Goal: Task Accomplishment & Management: Complete application form

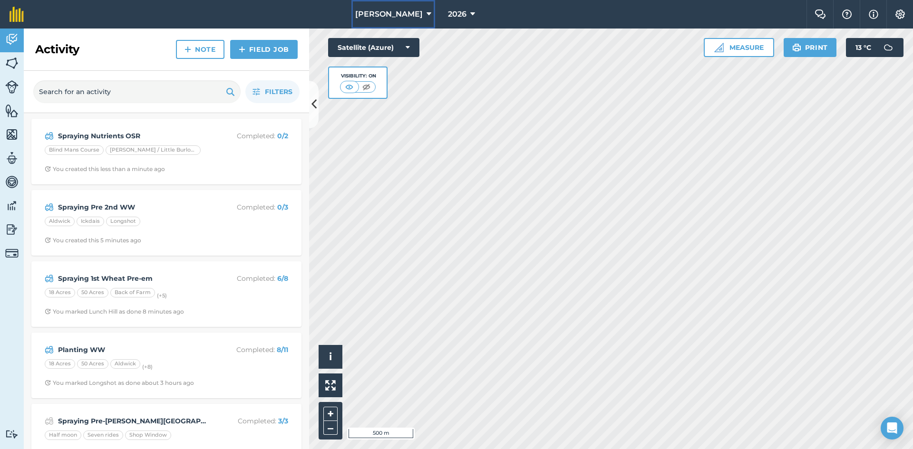
click at [417, 18] on button "[PERSON_NAME]" at bounding box center [393, 14] width 84 height 29
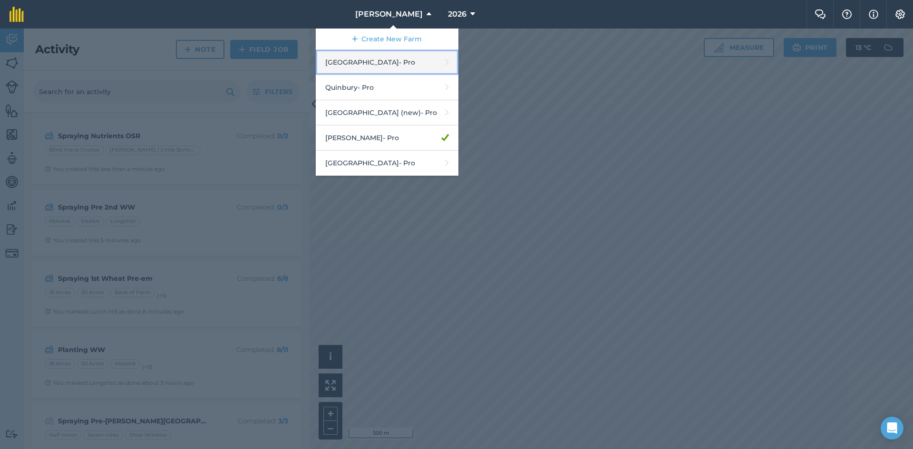
click at [398, 62] on link "Hyde Hall - Pro" at bounding box center [387, 62] width 143 height 25
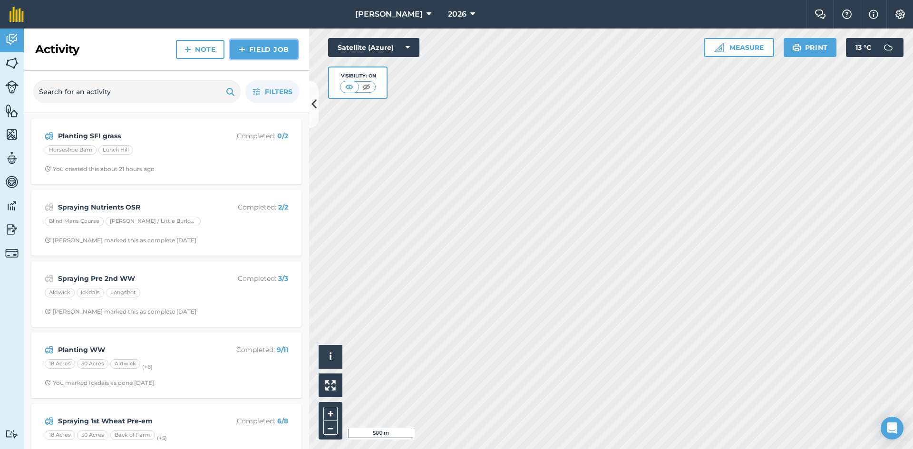
click at [248, 45] on link "Field Job" at bounding box center [264, 49] width 68 height 19
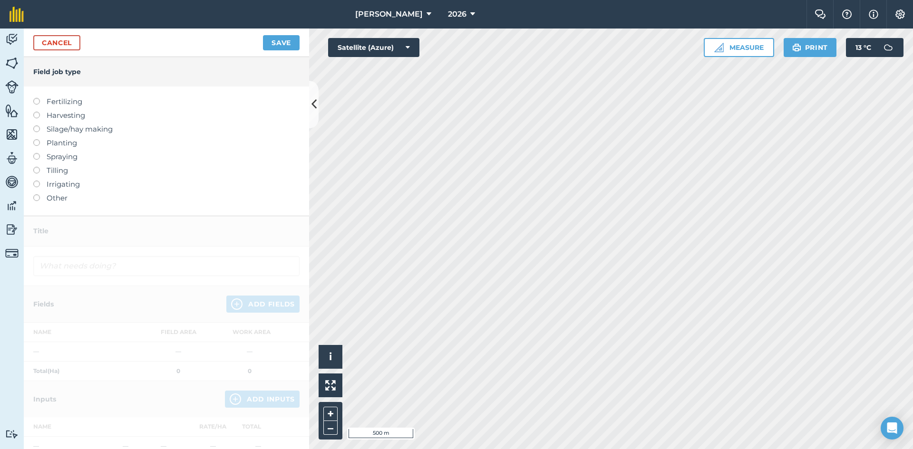
click at [58, 153] on label "Spraying" at bounding box center [166, 156] width 266 height 11
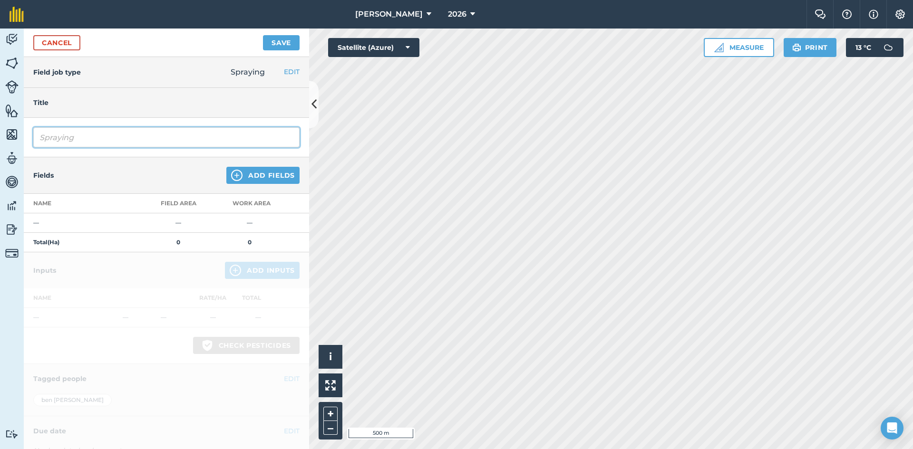
click at [97, 133] on input "Spraying" at bounding box center [166, 137] width 266 height 20
type input "Spraying BGrass OSR"
click at [232, 181] on button "Add Fields" at bounding box center [262, 175] width 73 height 17
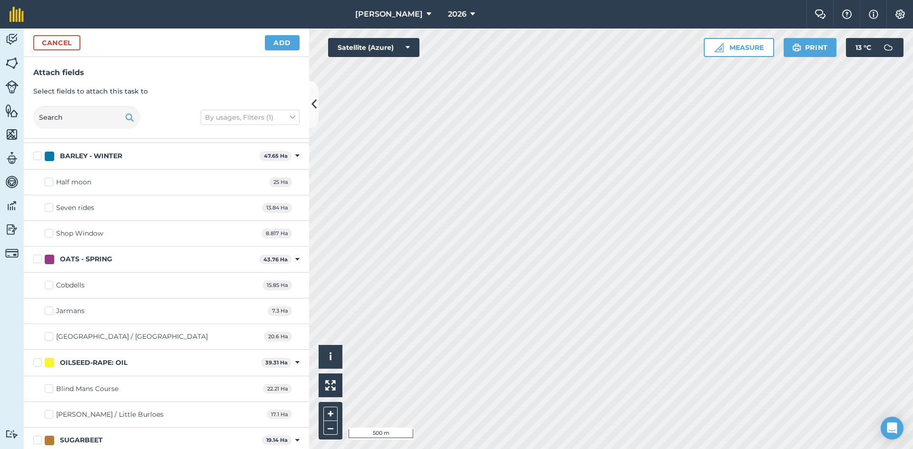
scroll to position [143, 0]
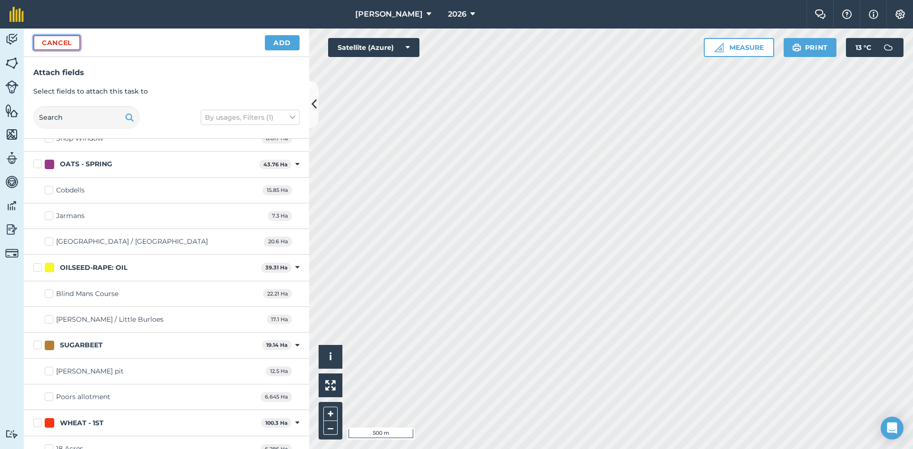
click at [72, 46] on button "Cancel" at bounding box center [56, 42] width 47 height 15
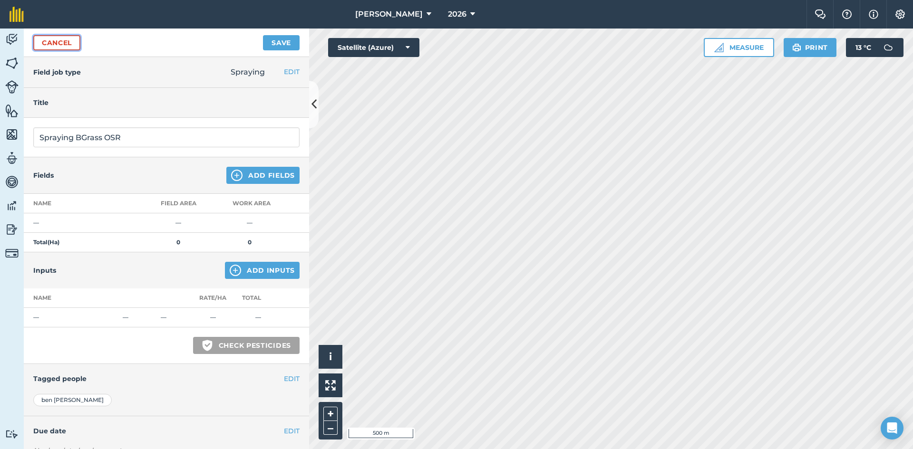
click at [62, 40] on link "Cancel" at bounding box center [56, 42] width 47 height 15
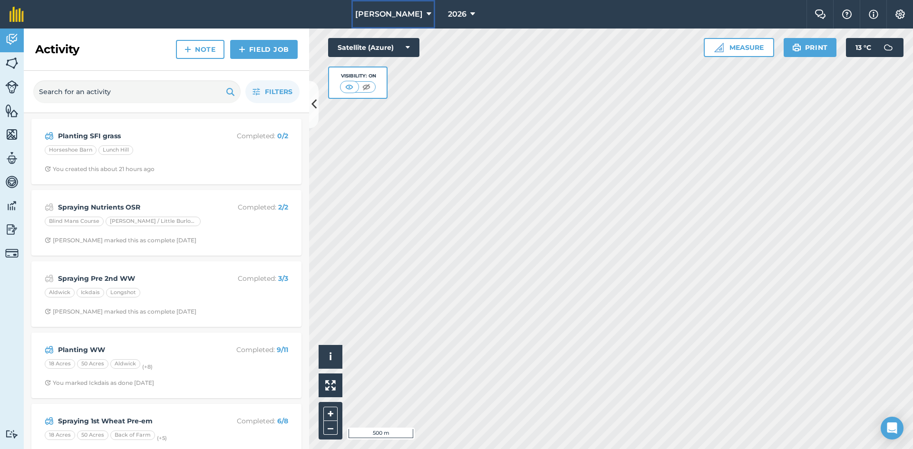
click at [395, 17] on span "[PERSON_NAME]" at bounding box center [389, 14] width 68 height 11
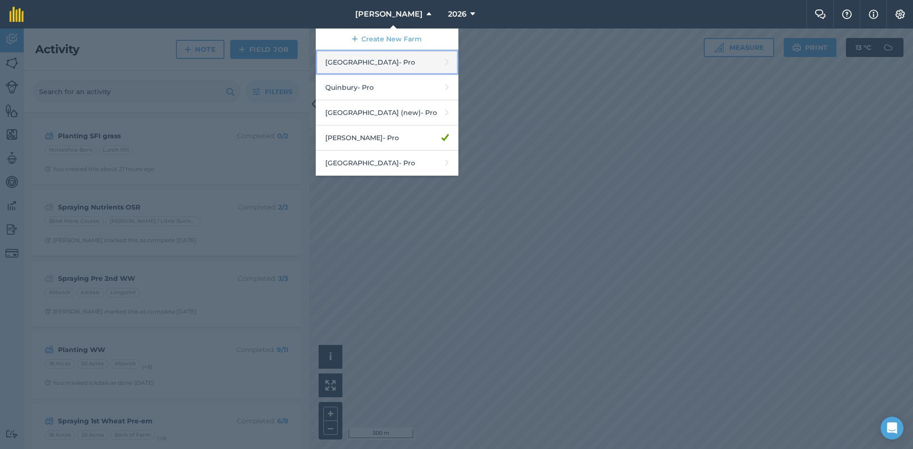
click at [388, 68] on link "Hyde Hall - Pro" at bounding box center [387, 62] width 143 height 25
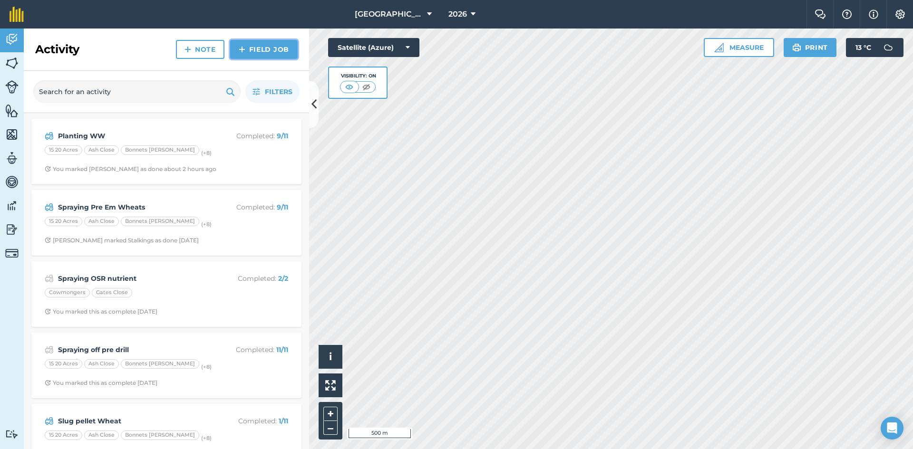
click at [242, 45] on img at bounding box center [242, 49] width 7 height 11
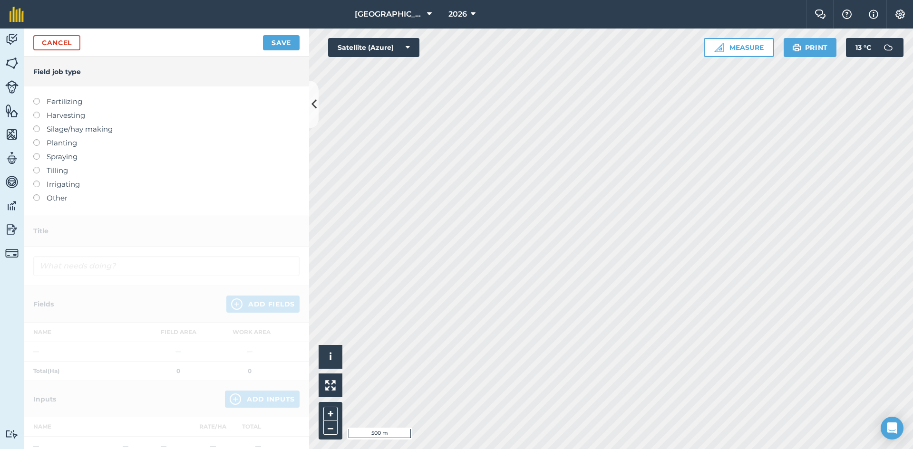
click at [59, 159] on label "Spraying" at bounding box center [166, 156] width 266 height 11
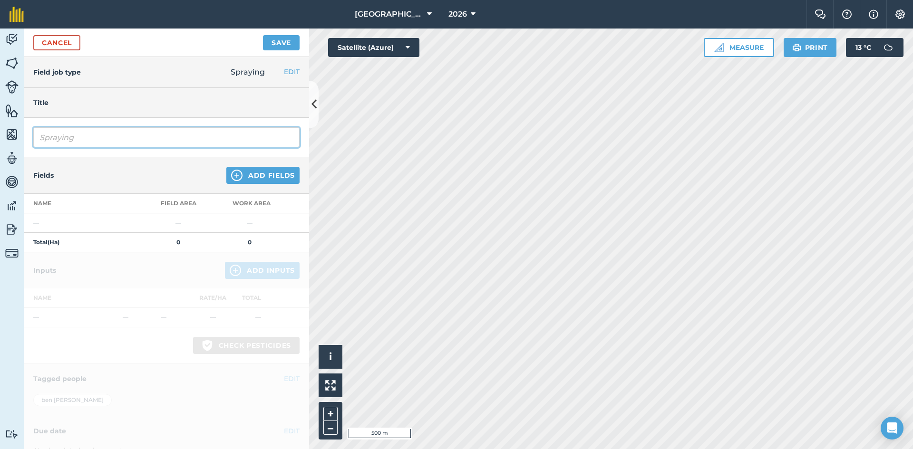
click at [112, 144] on input "Spraying" at bounding box center [166, 137] width 266 height 20
type input "Spraying BGrass OSR"
click at [244, 177] on button "Add Fields" at bounding box center [262, 175] width 73 height 17
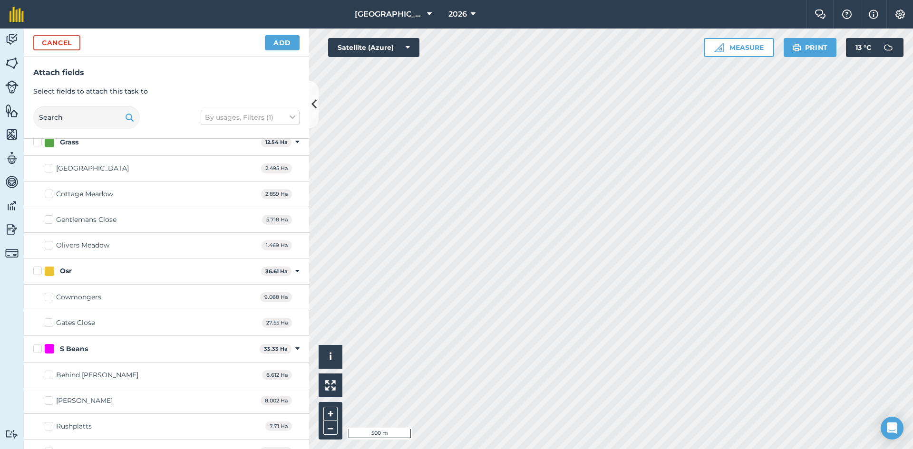
scroll to position [143, 0]
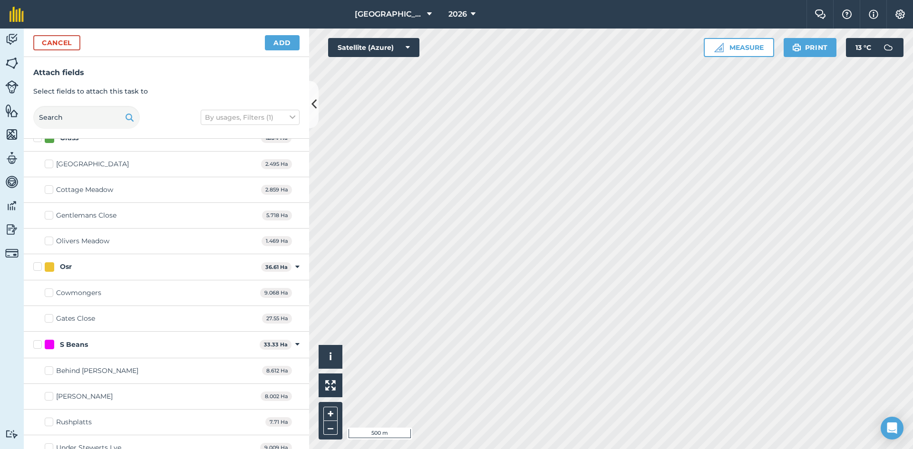
click at [41, 267] on label "Osr" at bounding box center [145, 267] width 224 height 10
click at [39, 267] on input "Osr" at bounding box center [36, 265] width 6 height 6
checkbox input "true"
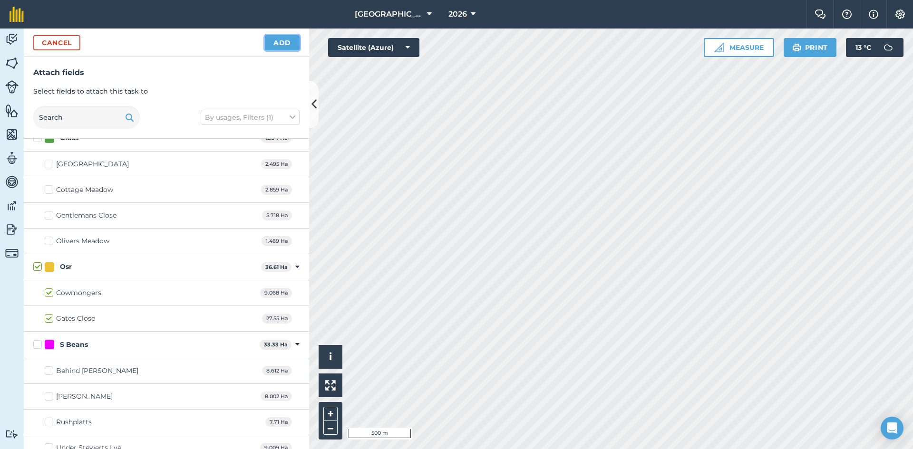
click at [287, 46] on button "Add" at bounding box center [282, 42] width 35 height 15
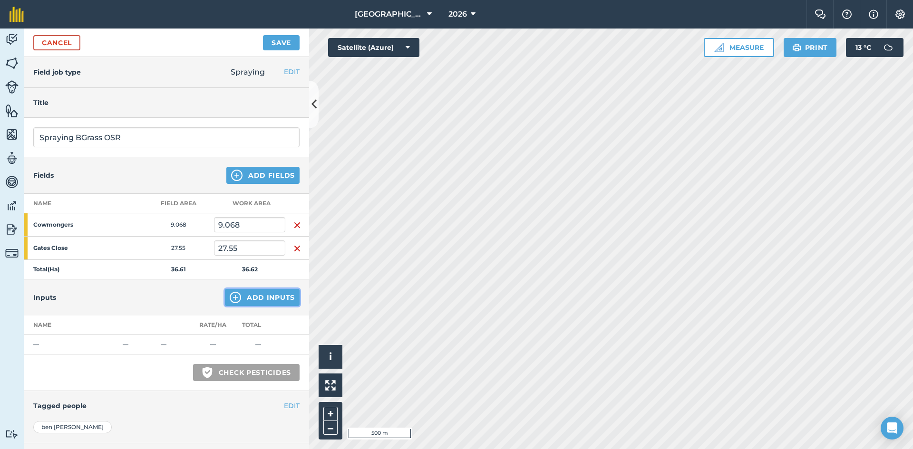
click at [254, 299] on button "Add Inputs" at bounding box center [262, 297] width 75 height 17
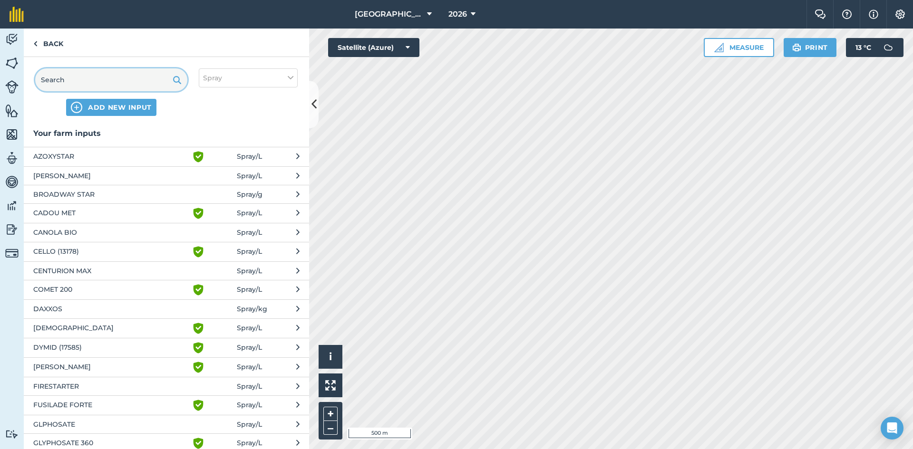
click at [81, 87] on input "text" at bounding box center [111, 79] width 152 height 23
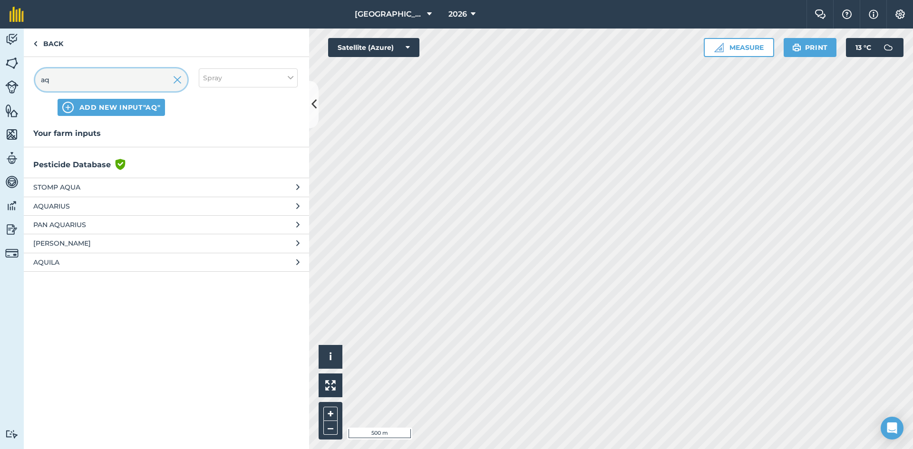
type input "a"
type input "AQUADYNE"
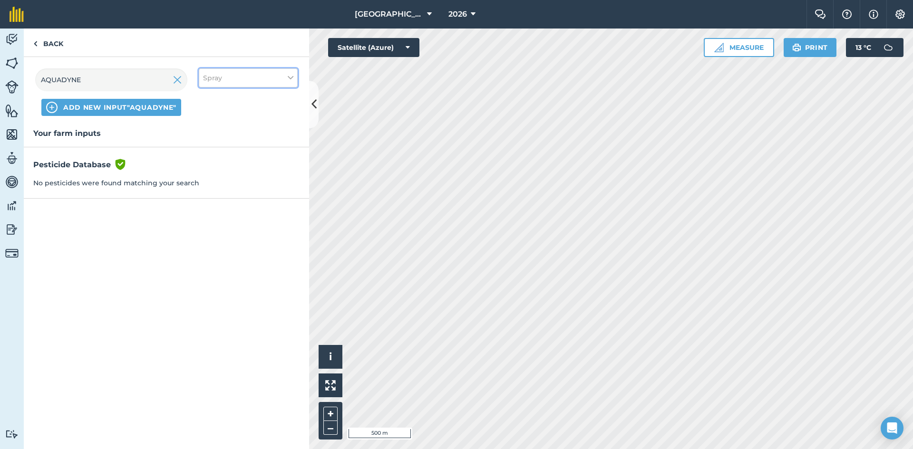
click at [222, 87] on button "Spray" at bounding box center [248, 77] width 99 height 19
click at [213, 174] on label "Other" at bounding box center [248, 169] width 90 height 10
click at [209, 170] on input "Other" at bounding box center [206, 167] width 6 height 6
checkbox input "true"
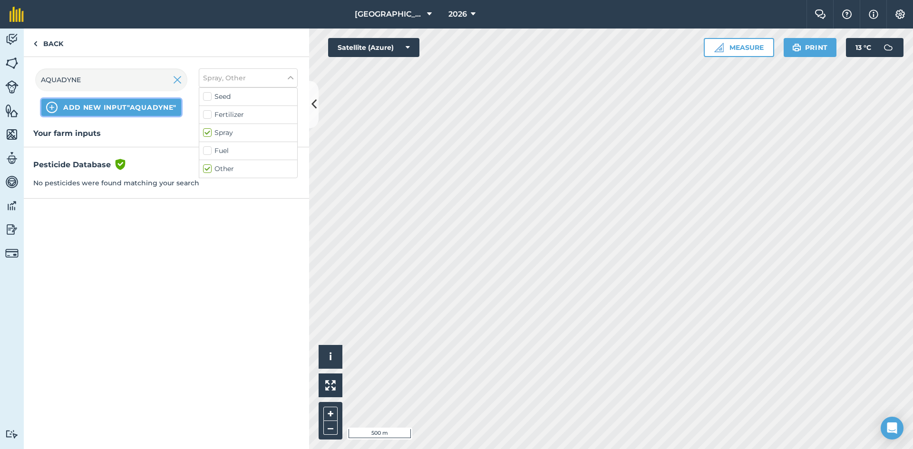
click at [126, 113] on button "ADD NEW INPUT "AQUADYNE"" at bounding box center [111, 107] width 140 height 17
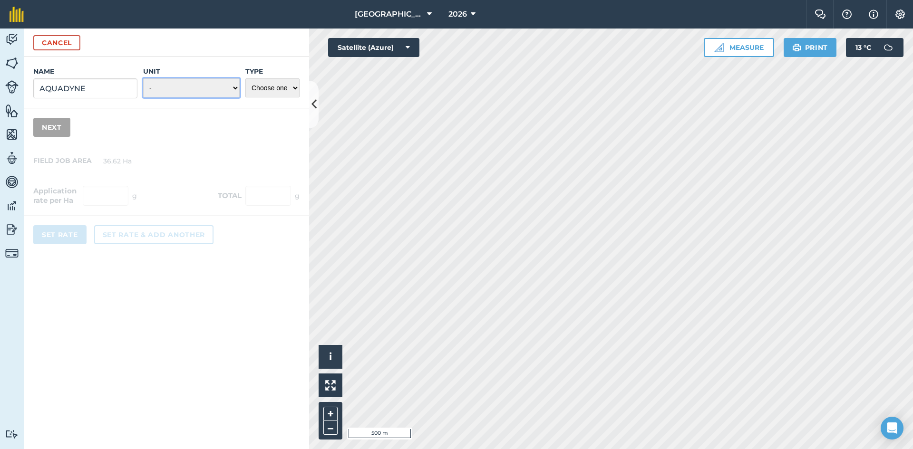
click at [181, 91] on select "- Grams/g Kilograms/kg Metric tonnes/t Millilitres/ml Litres/L Ounces/oz Pounds…" at bounding box center [191, 87] width 97 height 19
select select "LITRES"
click at [143, 78] on select "- Grams/g Kilograms/kg Metric tonnes/t Millilitres/ml Litres/L Ounces/oz Pounds…" at bounding box center [191, 87] width 97 height 19
click at [272, 91] on select "Choose one Fertilizer Seed Spray Fuel Other" at bounding box center [272, 87] width 54 height 19
select select "OTHER"
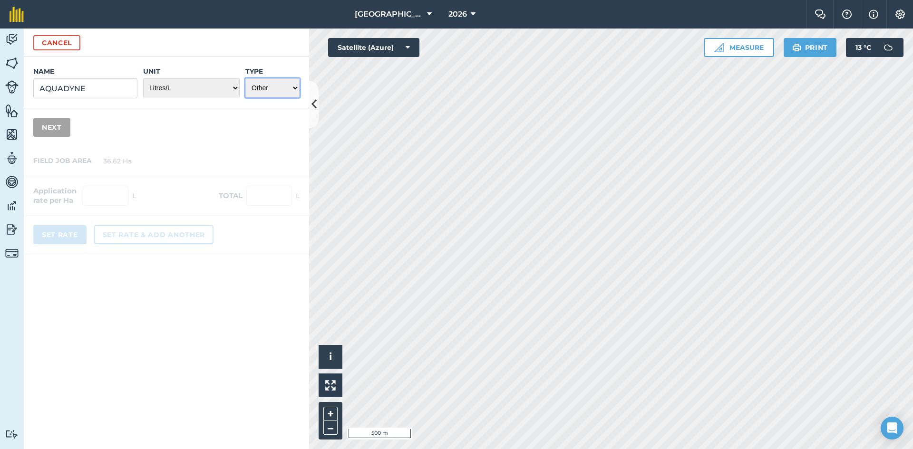
click at [245, 78] on select "Choose one Fertilizer Seed Spray Fuel Other" at bounding box center [272, 87] width 54 height 19
click at [42, 130] on button "Next" at bounding box center [51, 127] width 37 height 19
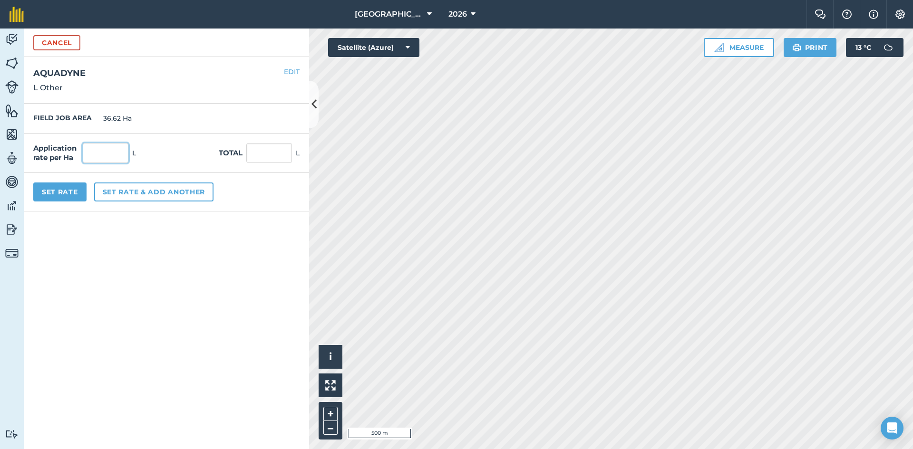
click at [107, 154] on input "text" at bounding box center [106, 153] width 46 height 20
type input "0.278"
type input "10.18"
click at [146, 266] on form "Cancel Name AQUADYNE Unit - Grams/g Kilograms/kg Metric tonnes/t Millilitres/ml…" at bounding box center [166, 239] width 285 height 421
click at [156, 189] on button "Set rate & add another" at bounding box center [153, 192] width 119 height 19
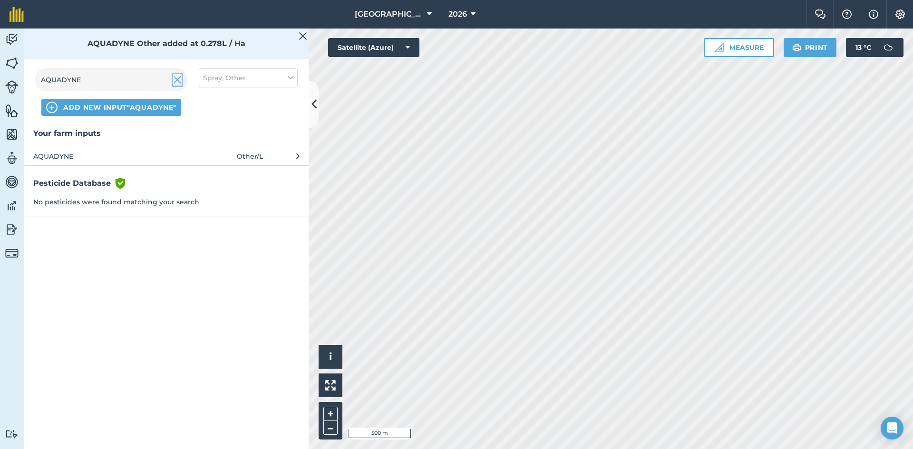
click at [177, 82] on img at bounding box center [177, 79] width 9 height 11
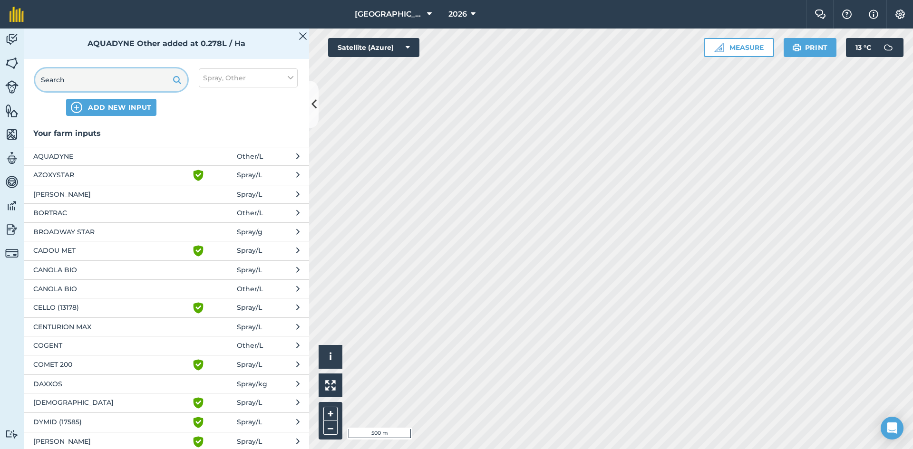
click at [126, 80] on input "text" at bounding box center [111, 79] width 152 height 23
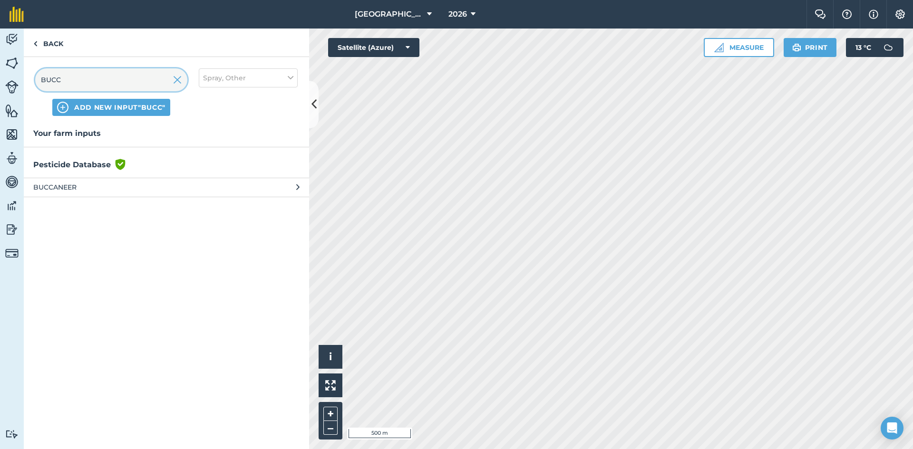
type input "BUCC"
click at [61, 184] on span "BUCCANEER" at bounding box center [110, 187] width 155 height 10
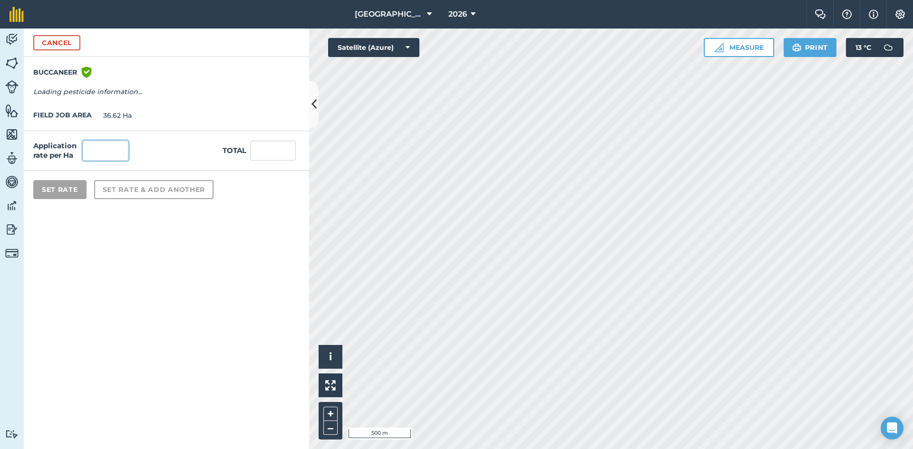
click at [118, 151] on input "text" at bounding box center [106, 151] width 46 height 20
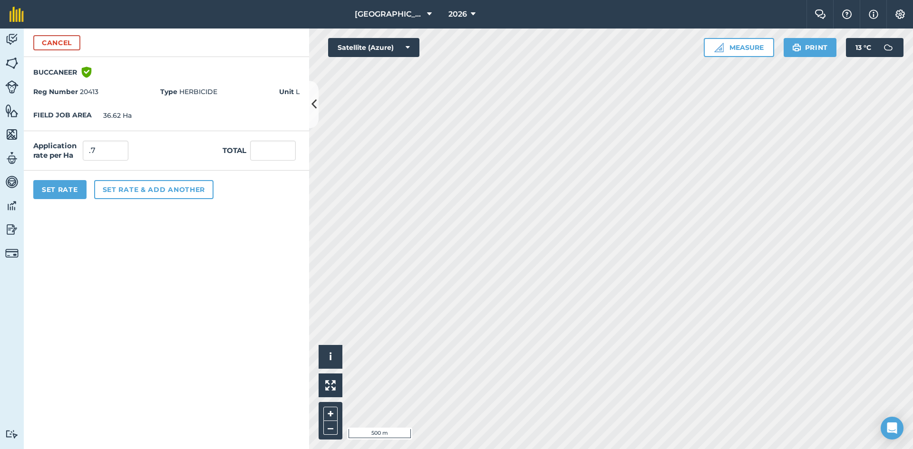
type input "0.7"
type input "25.634"
click at [93, 336] on form "Cancel BUCCANEER Green shield with white tick Reg Number 20413 Type HERBICIDE U…" at bounding box center [166, 239] width 285 height 421
click at [69, 193] on button "Set Rate" at bounding box center [59, 189] width 53 height 19
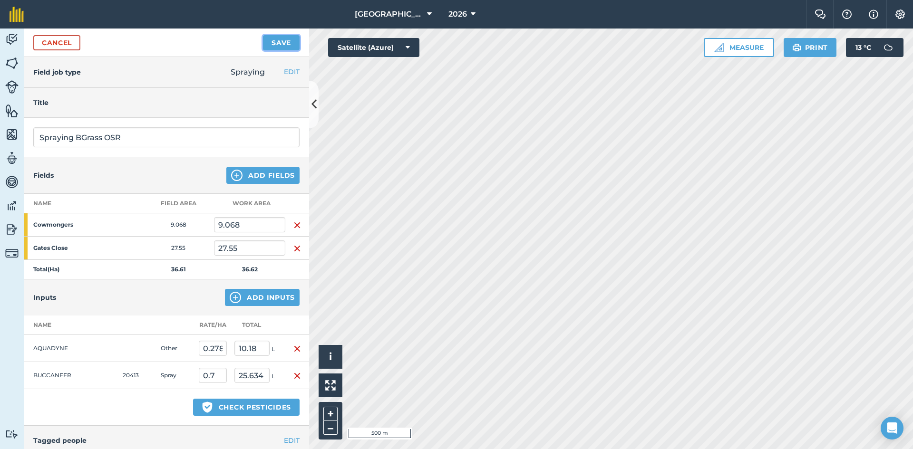
click at [272, 42] on button "Save" at bounding box center [281, 42] width 37 height 15
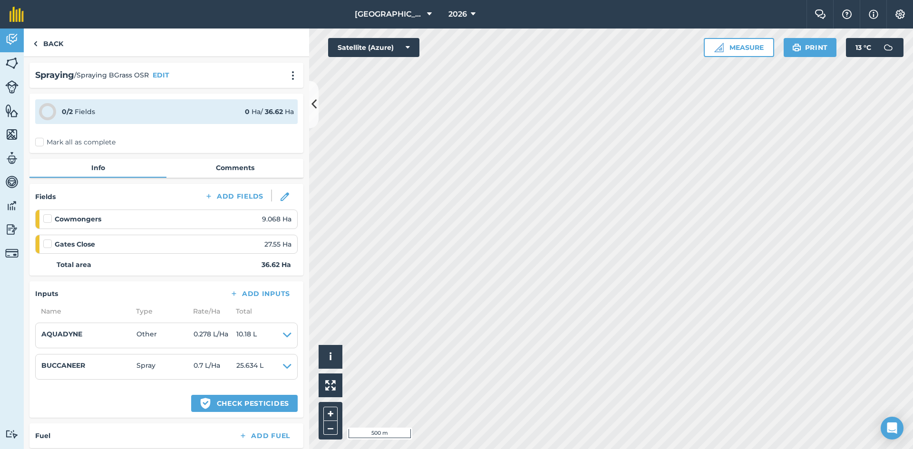
click at [37, 140] on label "Mark all as complete" at bounding box center [75, 142] width 80 height 10
click at [37, 140] on input "Mark all as complete" at bounding box center [38, 140] width 6 height 6
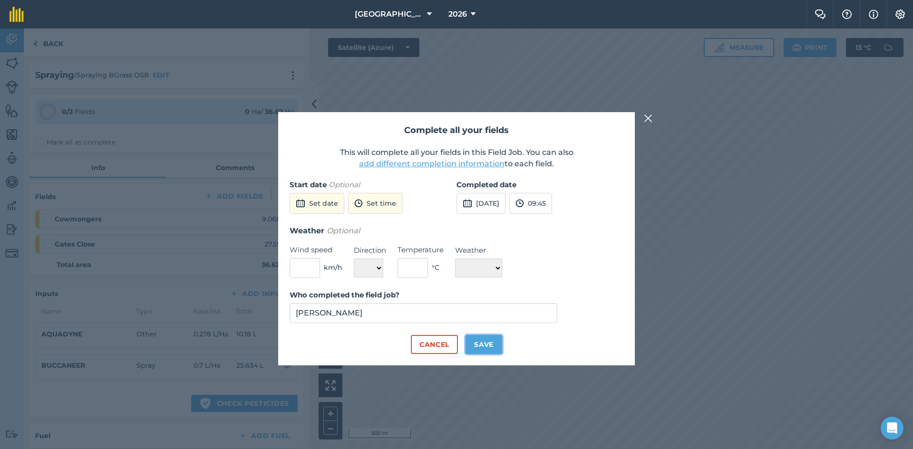
click at [479, 345] on button "Save" at bounding box center [483, 344] width 37 height 19
checkbox input "true"
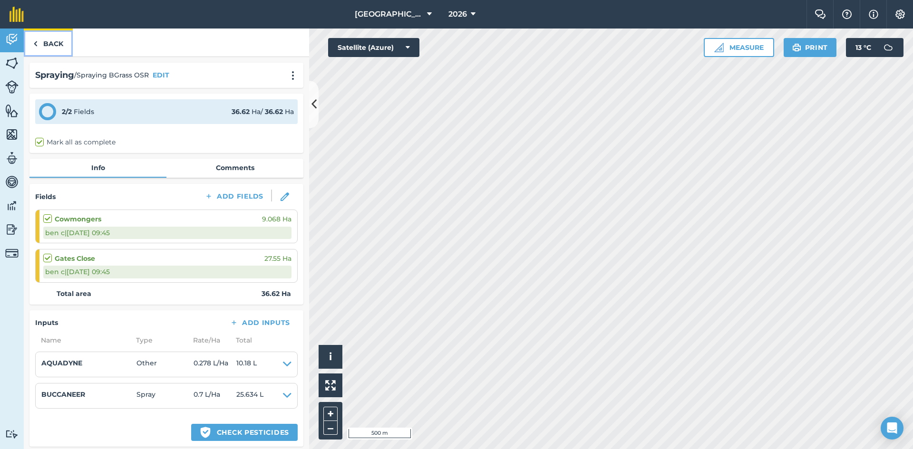
click at [60, 42] on link "Back" at bounding box center [48, 43] width 49 height 28
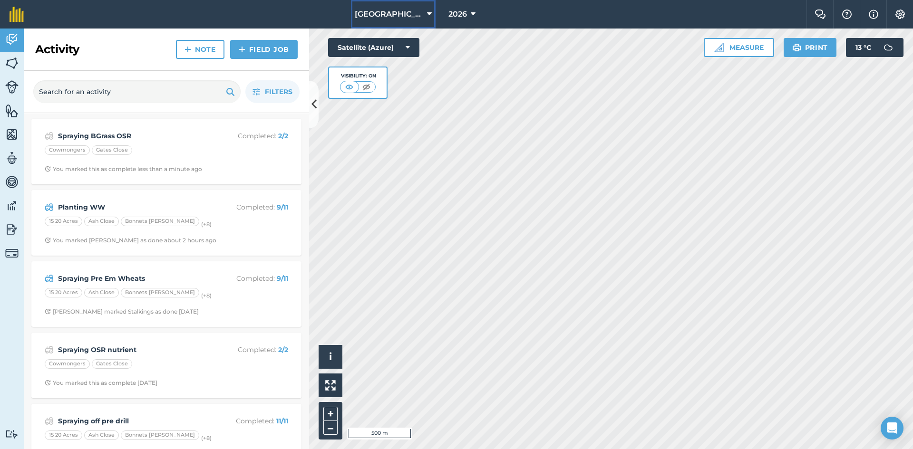
click at [403, 14] on span "[GEOGRAPHIC_DATA]" at bounding box center [389, 14] width 68 height 11
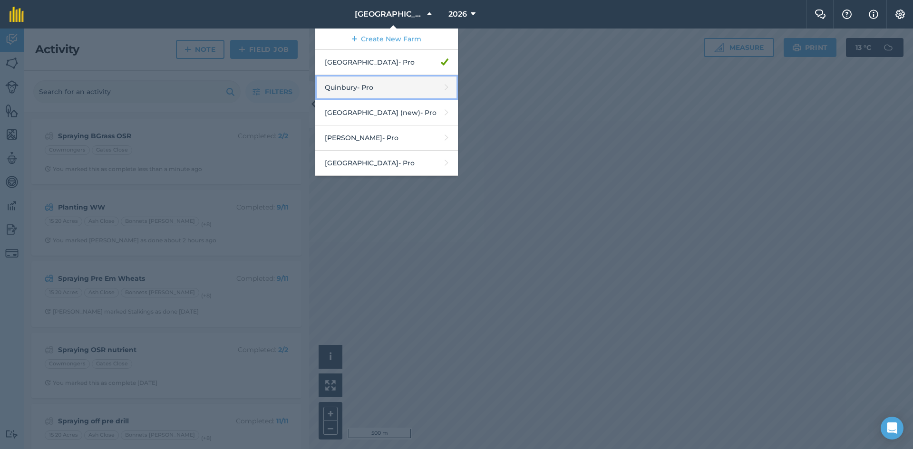
click at [389, 86] on link "Quinbury - Pro" at bounding box center [386, 87] width 143 height 25
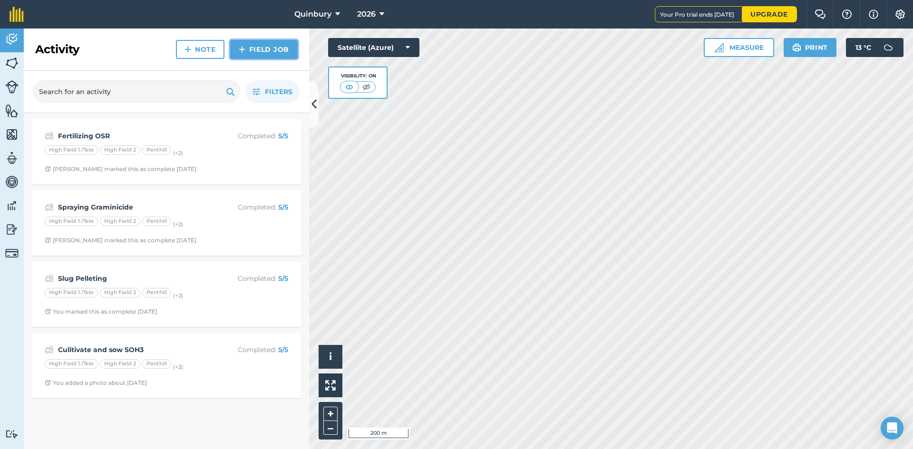
click at [264, 52] on link "Field Job" at bounding box center [264, 49] width 68 height 19
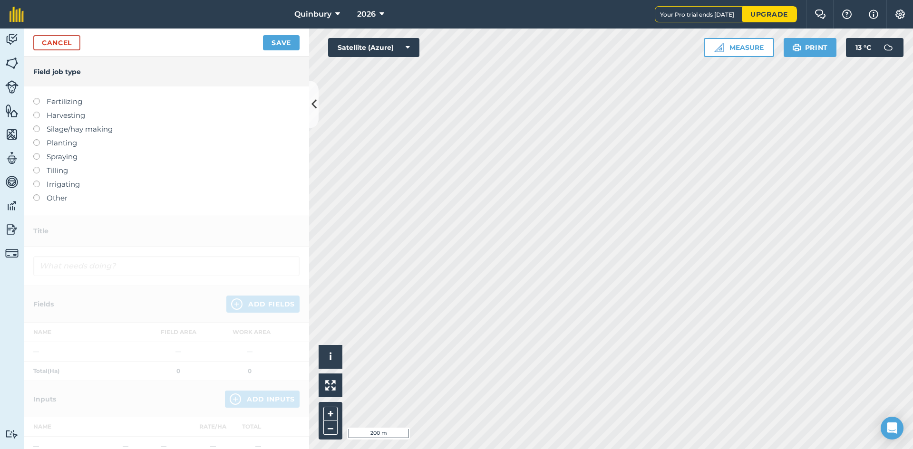
click at [73, 155] on label "Spraying" at bounding box center [166, 156] width 266 height 11
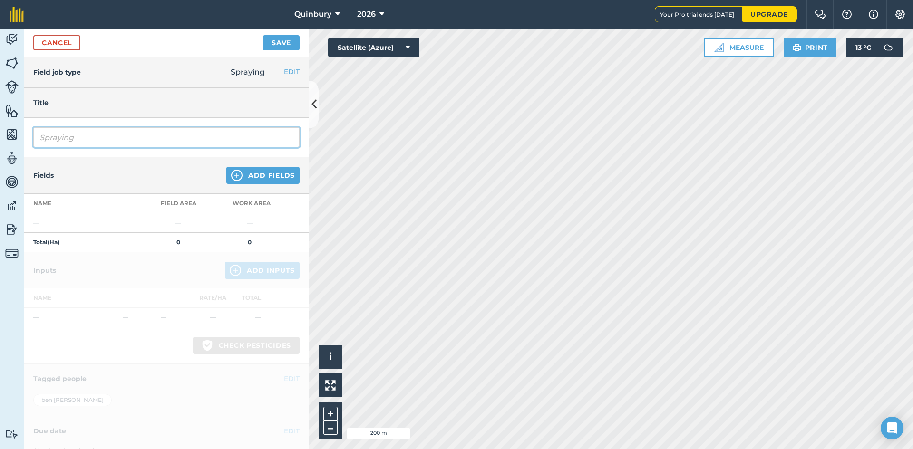
click at [107, 137] on input "Spraying" at bounding box center [166, 137] width 266 height 20
type input "Spraying BGrass"
click at [256, 170] on button "Add Fields" at bounding box center [262, 175] width 73 height 17
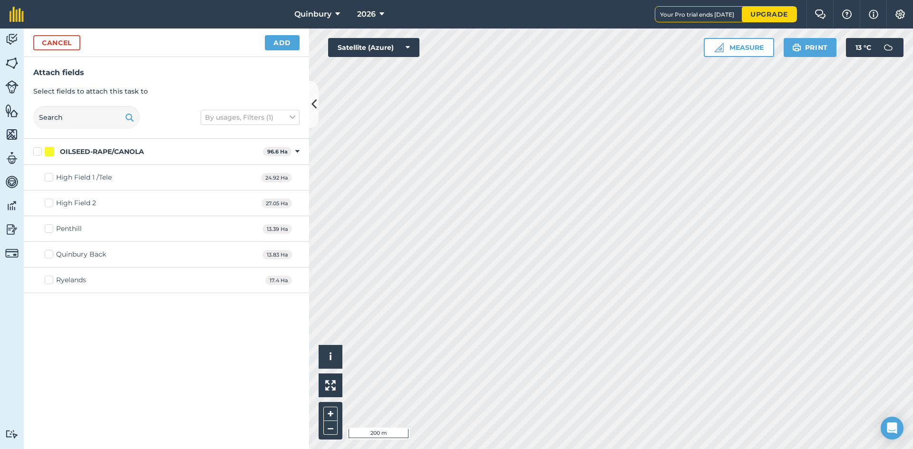
click at [37, 151] on label "OILSEED-RAPE/CANOLA" at bounding box center [146, 152] width 226 height 10
click at [37, 151] on input "OILSEED-RAPE/CANOLA" at bounding box center [36, 150] width 6 height 6
checkbox input "true"
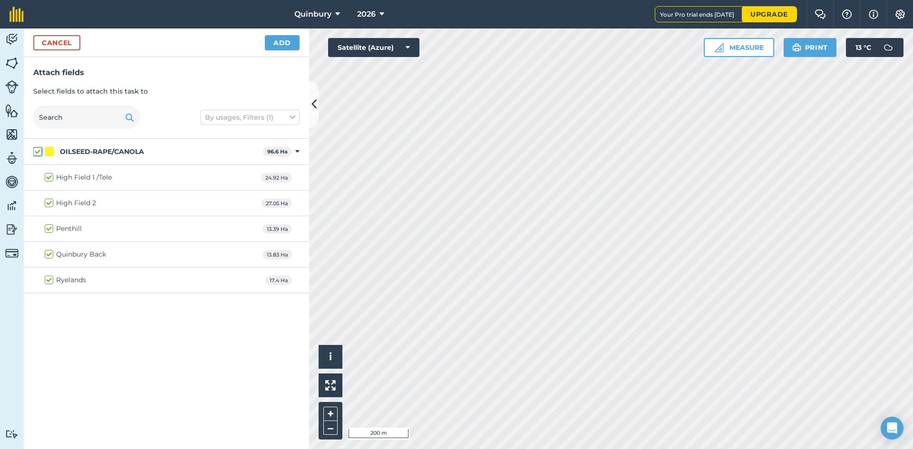
checkbox input "true"
click at [290, 46] on button "Add" at bounding box center [282, 42] width 35 height 15
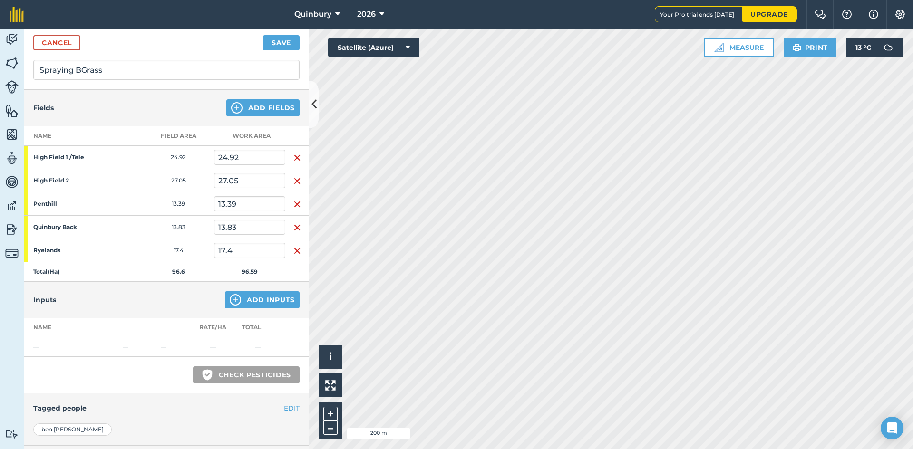
scroll to position [95, 0]
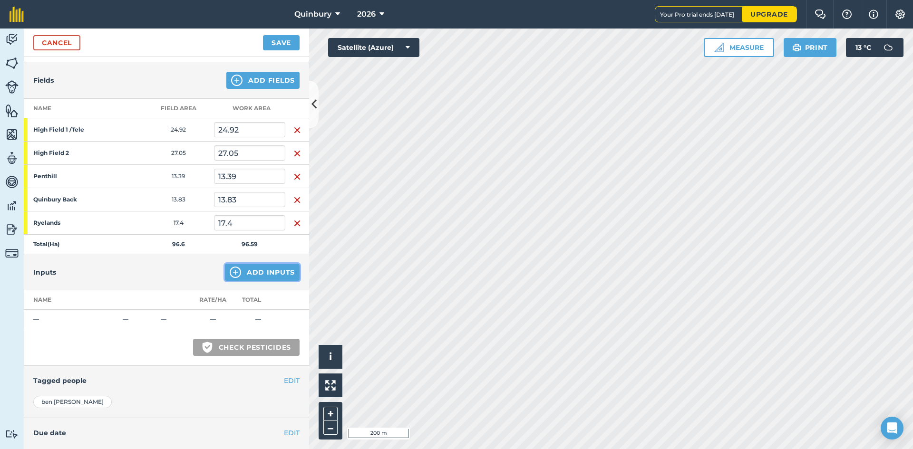
click at [250, 274] on button "Add Inputs" at bounding box center [262, 272] width 75 height 17
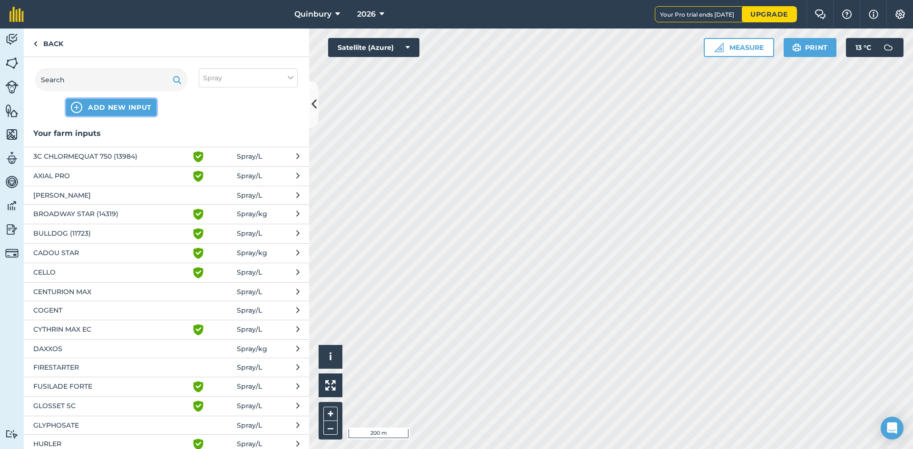
click at [76, 99] on button "ADD NEW INPUT" at bounding box center [111, 107] width 90 height 17
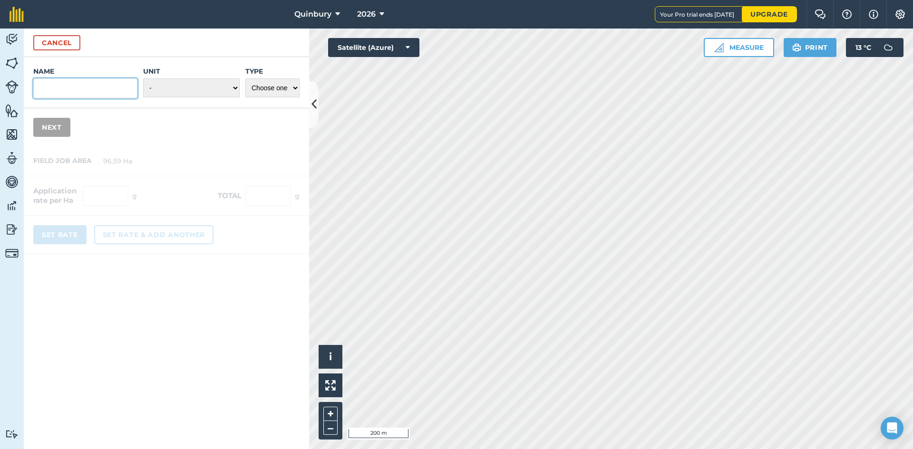
click at [73, 91] on input "Name" at bounding box center [85, 88] width 104 height 20
type input "a"
type input "AQUADYNE"
click at [159, 88] on select "- Grams/g Kilograms/kg Metric tonnes/t Millilitres/ml Litres/L Ounces/oz Pounds…" at bounding box center [191, 87] width 97 height 19
select select "LITRES"
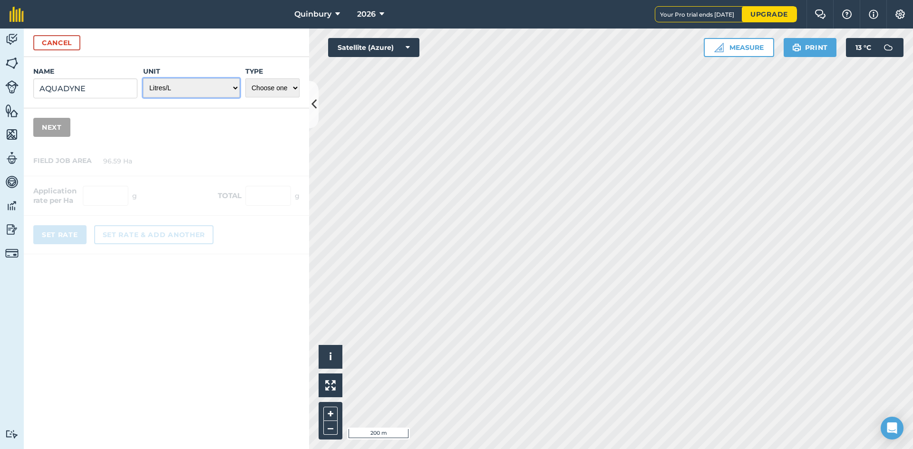
click at [143, 78] on select "- Grams/g Kilograms/kg Metric tonnes/t Millilitres/ml Litres/L Ounces/oz Pounds…" at bounding box center [191, 87] width 97 height 19
click at [281, 89] on select "Choose one Fertilizer Seed Spray Fuel Other" at bounding box center [272, 87] width 54 height 19
select select "OTHER"
click at [245, 78] on select "Choose one Fertilizer Seed Spray Fuel Other" at bounding box center [272, 87] width 54 height 19
click at [45, 129] on button "Next" at bounding box center [51, 127] width 37 height 19
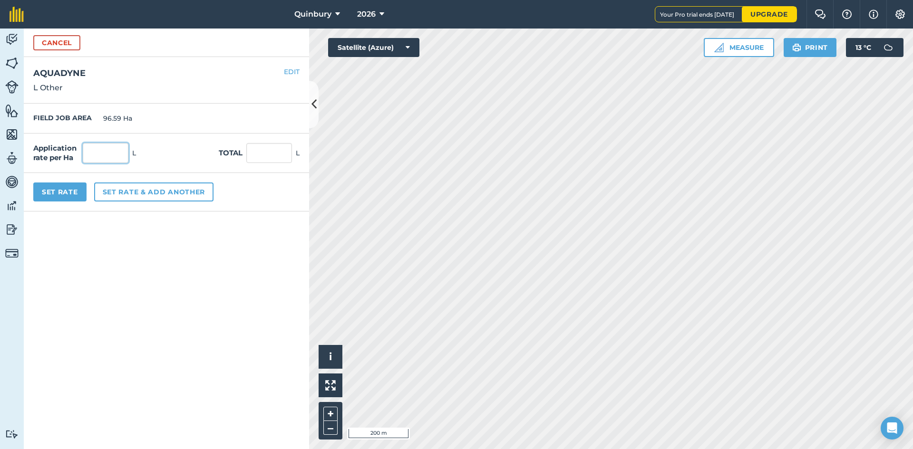
click at [111, 157] on input "text" at bounding box center [106, 153] width 46 height 20
type input "0.272"
type input "26.272"
click at [138, 299] on form "Cancel Name AQUADYNE Unit - Grams/g Kilograms/kg Metric tonnes/t Millilitres/ml…" at bounding box center [166, 239] width 285 height 421
click at [116, 154] on input "0.272" at bounding box center [106, 153] width 46 height 20
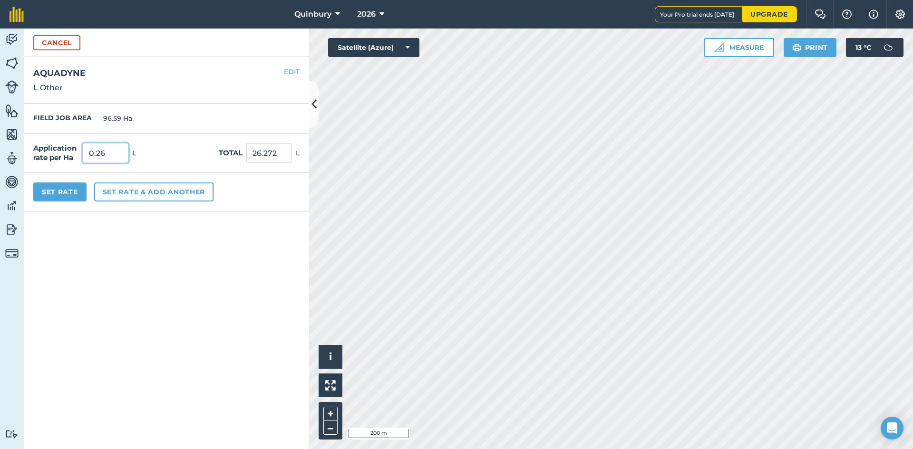
type input "0.26"
type input "25.113"
click at [139, 267] on form "Cancel Name AQUADYNE Unit - Grams/g Kilograms/kg Metric tonnes/t Millilitres/ml…" at bounding box center [166, 239] width 285 height 421
click at [119, 193] on button "Set rate & add another" at bounding box center [153, 192] width 119 height 19
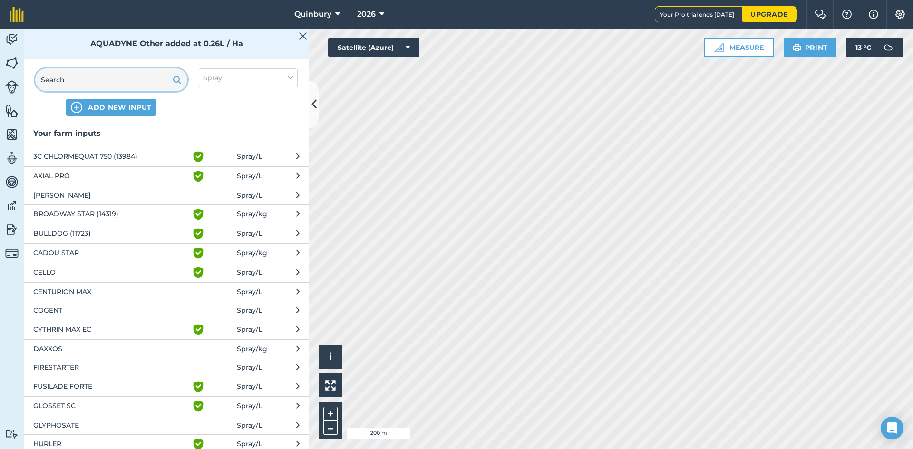
click at [77, 78] on input "text" at bounding box center [111, 79] width 152 height 23
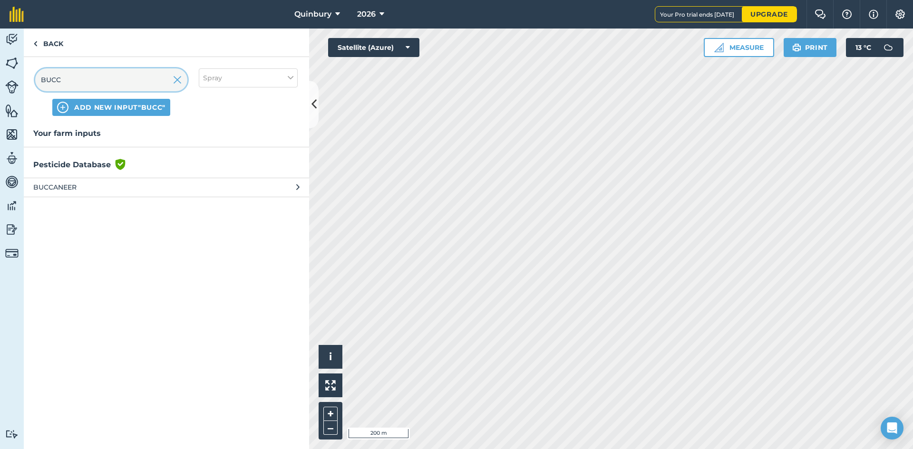
type input "BUCC"
click at [75, 189] on span "BUCCANEER" at bounding box center [110, 187] width 155 height 10
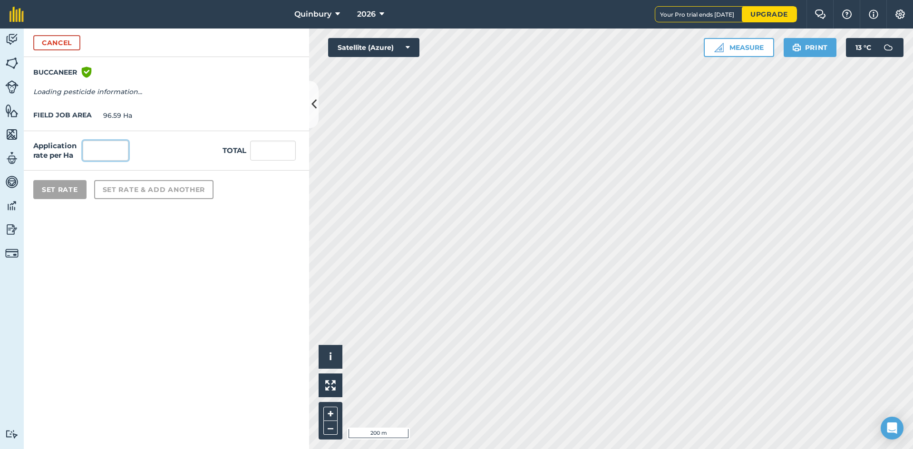
click at [107, 145] on input "text" at bounding box center [106, 151] width 46 height 20
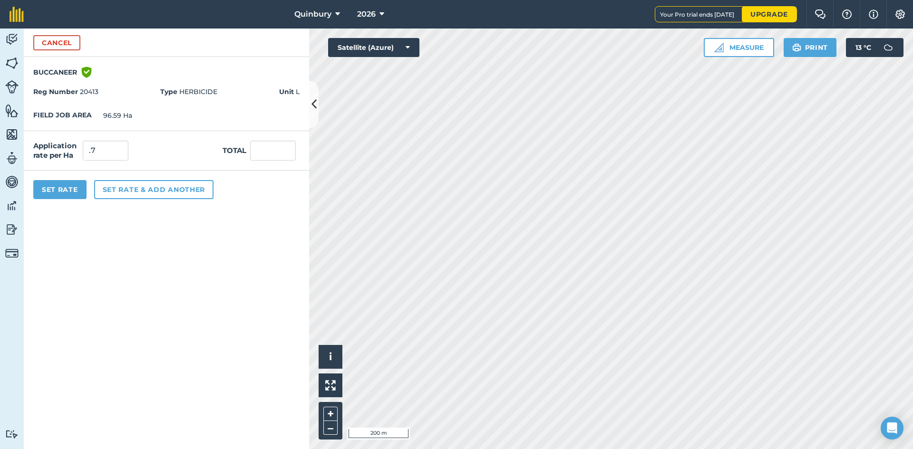
type input "0.7"
type input "67.613"
click at [159, 239] on form "Cancel BUCCANEER Green shield with white tick Reg Number 20413 Type HERBICIDE U…" at bounding box center [166, 239] width 285 height 421
click at [119, 155] on input "0.7" at bounding box center [106, 151] width 46 height 20
type input "0.6"
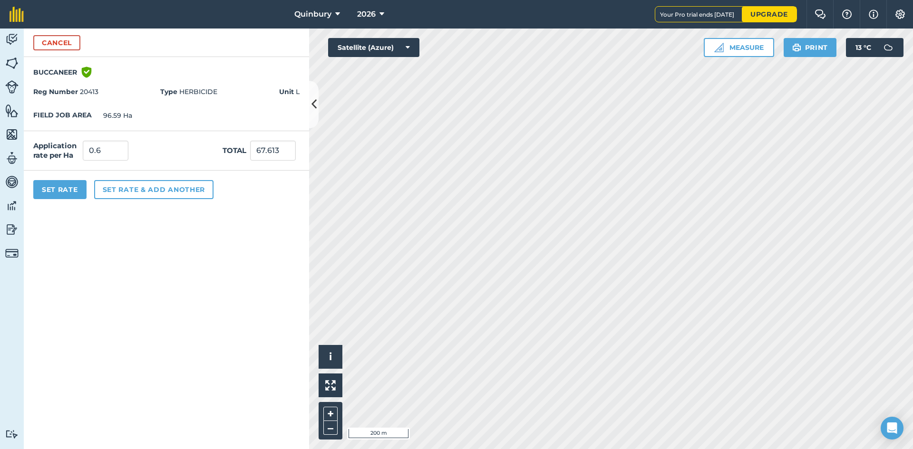
type input "57.954"
click at [112, 326] on form "Cancel BUCCANEER Green shield with white tick Reg Number 20413 Type HERBICIDE U…" at bounding box center [166, 239] width 285 height 421
click at [104, 153] on input "0.6" at bounding box center [106, 151] width 46 height 20
type input "0.65"
type input "62.784"
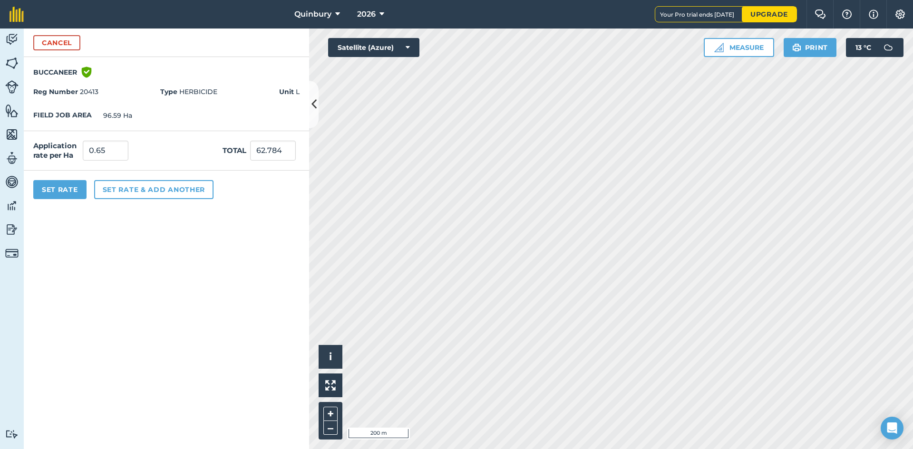
click at [117, 244] on form "Cancel BUCCANEER Green shield with white tick Reg Number 20413 Type HERBICIDE U…" at bounding box center [166, 239] width 285 height 421
click at [113, 152] on input "0.65" at bounding box center [106, 151] width 46 height 20
type input "0.655"
type input "63.266"
click at [134, 258] on form "Cancel BUCCANEER Green shield with white tick Reg Number 20413 Type HERBICIDE U…" at bounding box center [166, 239] width 285 height 421
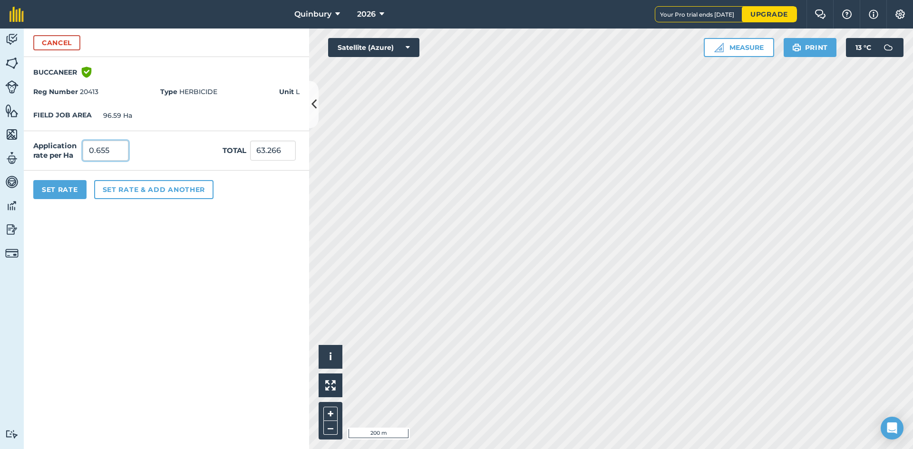
click at [115, 146] on input "0.655" at bounding box center [106, 151] width 46 height 20
type input "0.659"
type input "63.653"
click at [116, 280] on form "Cancel BUCCANEER Green shield with white tick Reg Number 20413 Type HERBICIDE U…" at bounding box center [166, 239] width 285 height 421
click at [122, 151] on input "0.659" at bounding box center [106, 151] width 46 height 20
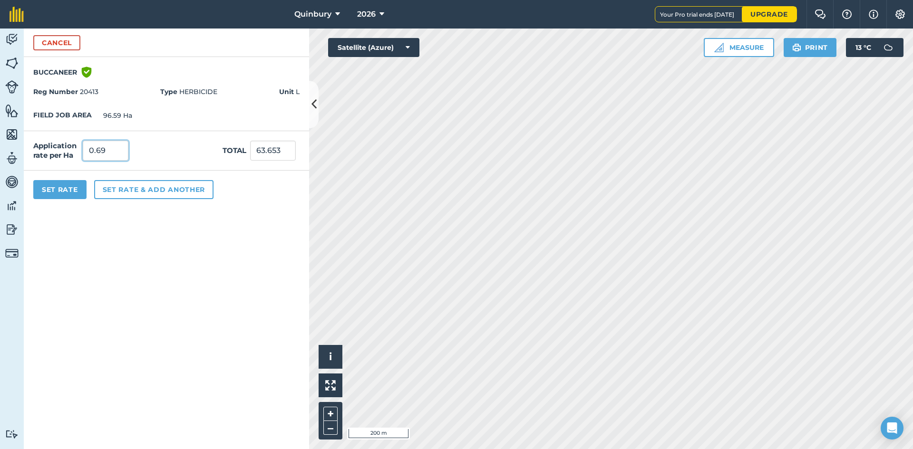
type input "0.69"
type input "66.647"
click at [197, 316] on form "Cancel BUCCANEER Green shield with white tick Reg Number 20413 Type HERBICIDE U…" at bounding box center [166, 239] width 285 height 421
click at [112, 146] on input "0.69" at bounding box center [106, 151] width 46 height 20
type input "0.68"
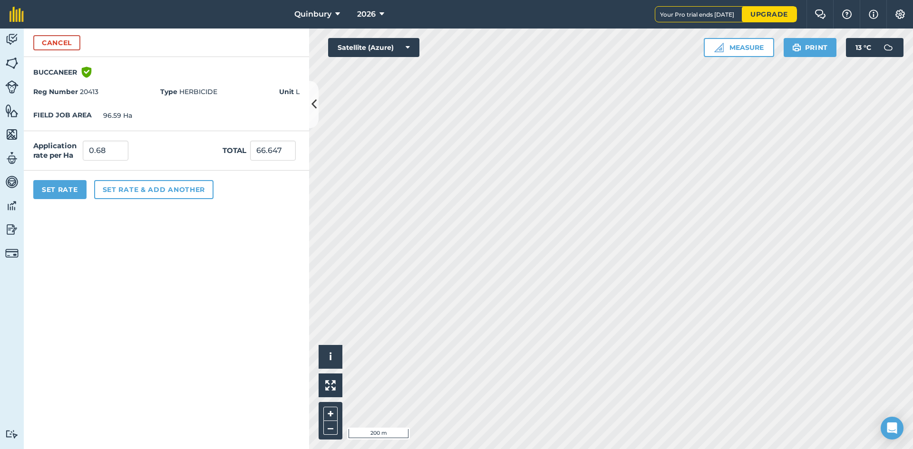
type input "65.681"
drag, startPoint x: 142, startPoint y: 317, endPoint x: 154, endPoint y: 308, distance: 16.0
click at [142, 317] on form "Cancel BUCCANEER Green shield with white tick Reg Number 20413 Type HERBICIDE U…" at bounding box center [166, 239] width 285 height 421
click at [46, 186] on button "Set Rate" at bounding box center [59, 189] width 53 height 19
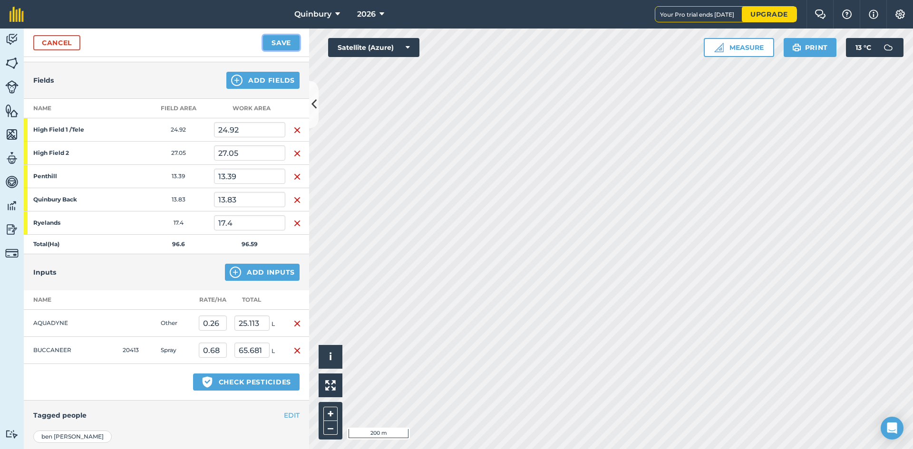
click at [280, 40] on button "Save" at bounding box center [281, 42] width 37 height 15
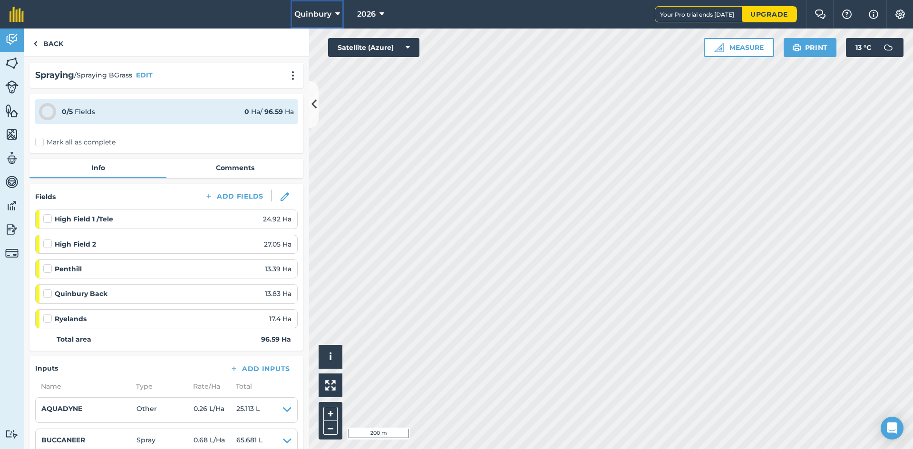
click at [336, 16] on button "Quinbury" at bounding box center [316, 14] width 53 height 29
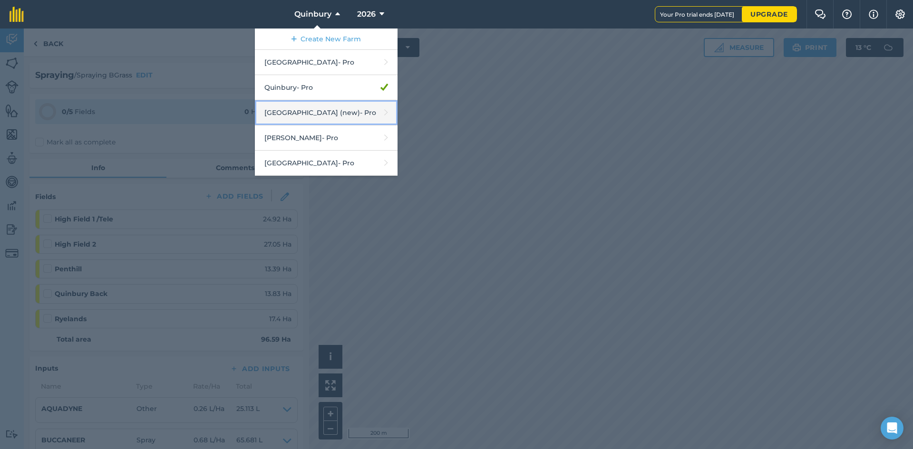
click at [299, 116] on link "[GEOGRAPHIC_DATA] (new) - Pro" at bounding box center [326, 112] width 143 height 25
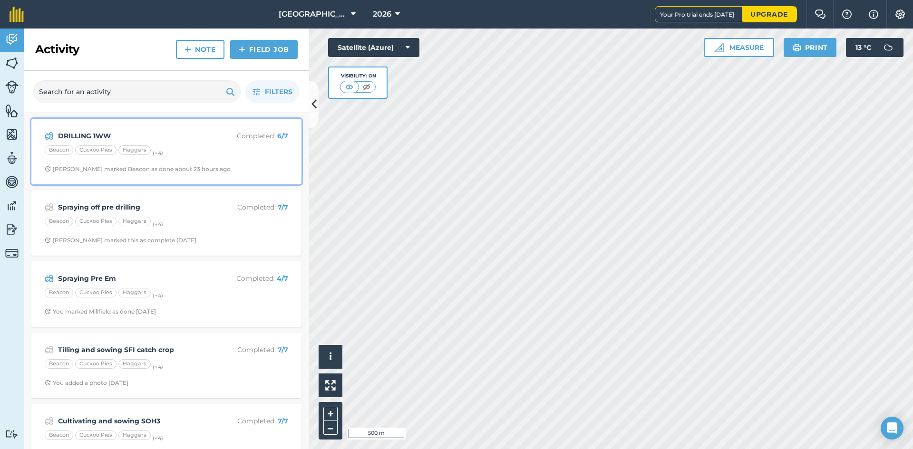
click at [167, 158] on div "DRILLING 1WW Completed : 6 / 7 Beacon Cuckoo Pies Haggars (+ 4 ) Nick D marked …" at bounding box center [166, 152] width 259 height 54
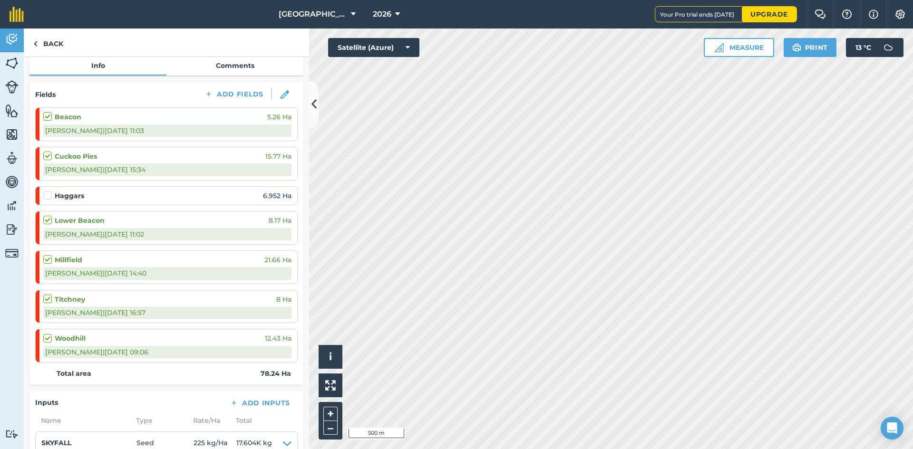
scroll to position [143, 0]
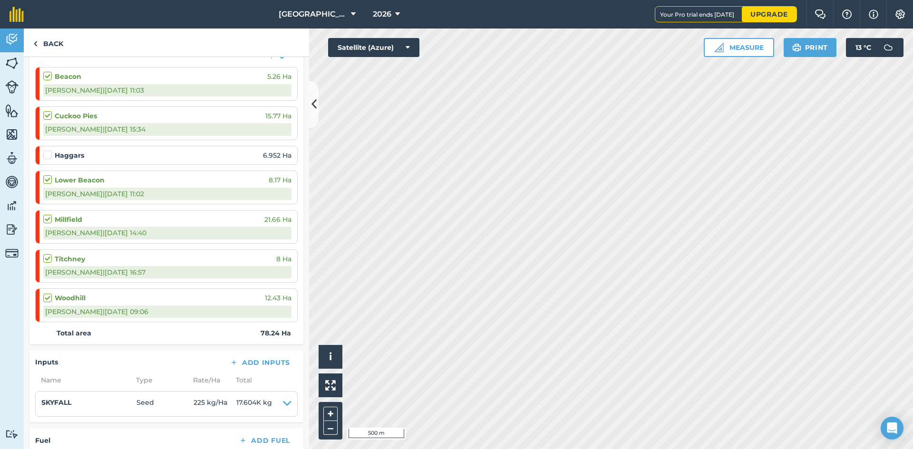
click at [49, 150] on label at bounding box center [48, 150] width 11 height 0
click at [49, 153] on input "checkbox" at bounding box center [46, 153] width 6 height 6
checkbox input "false"
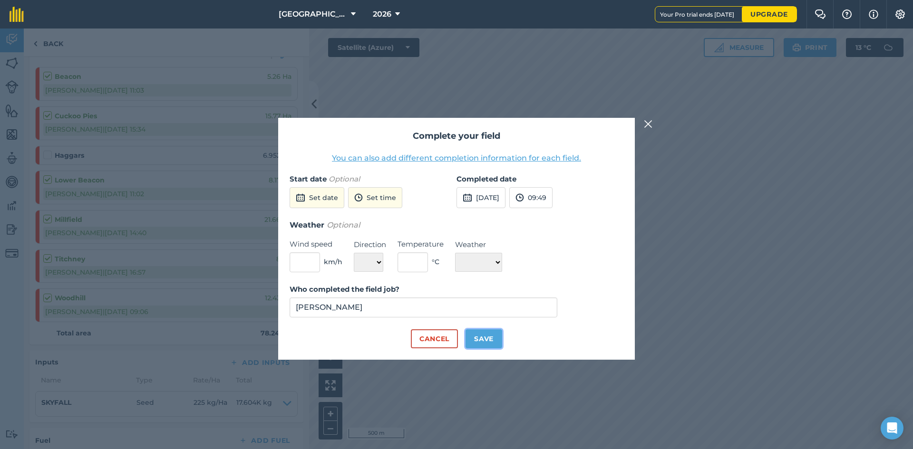
click at [477, 333] on button "Save" at bounding box center [483, 338] width 37 height 19
checkbox input "true"
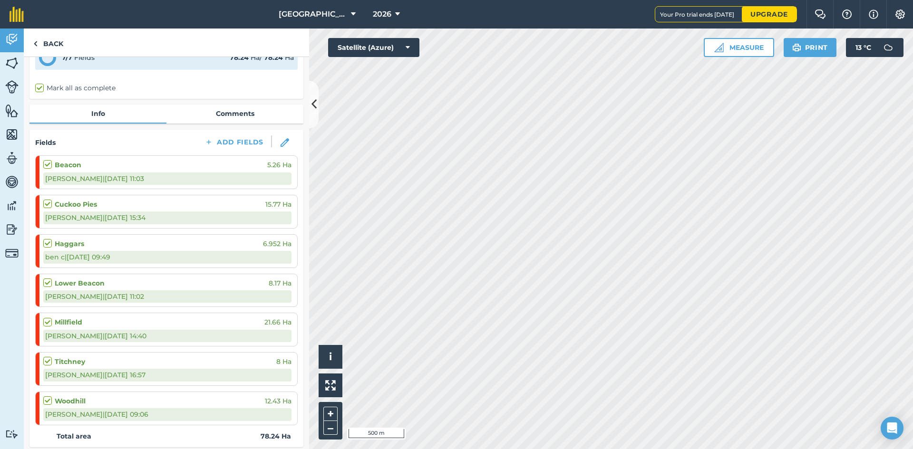
scroll to position [48, 0]
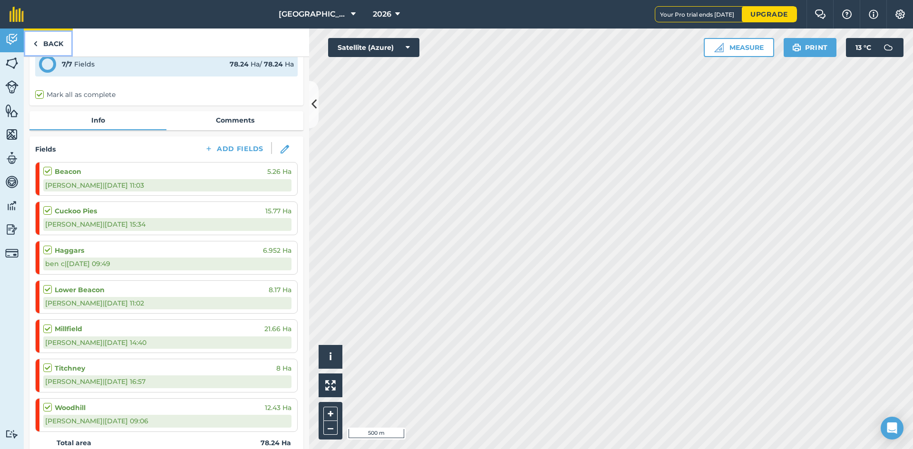
click at [43, 44] on link "Back" at bounding box center [48, 43] width 49 height 28
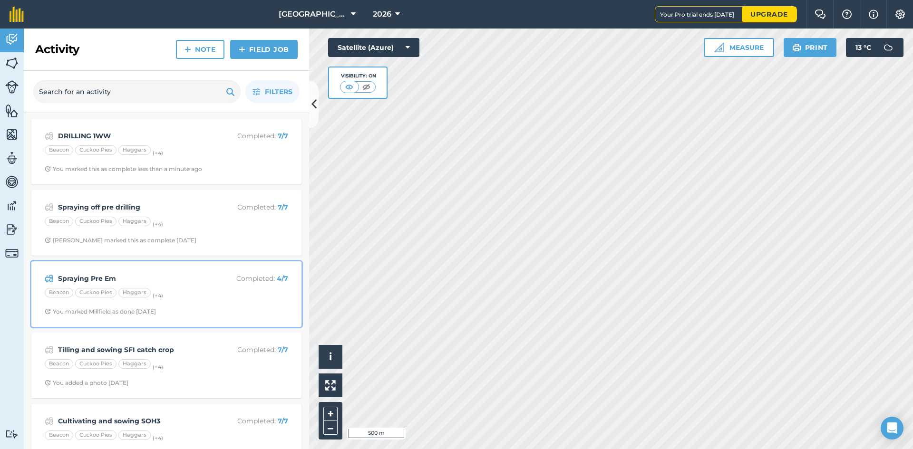
click at [134, 281] on strong "Spraying Pre Em" at bounding box center [133, 278] width 151 height 10
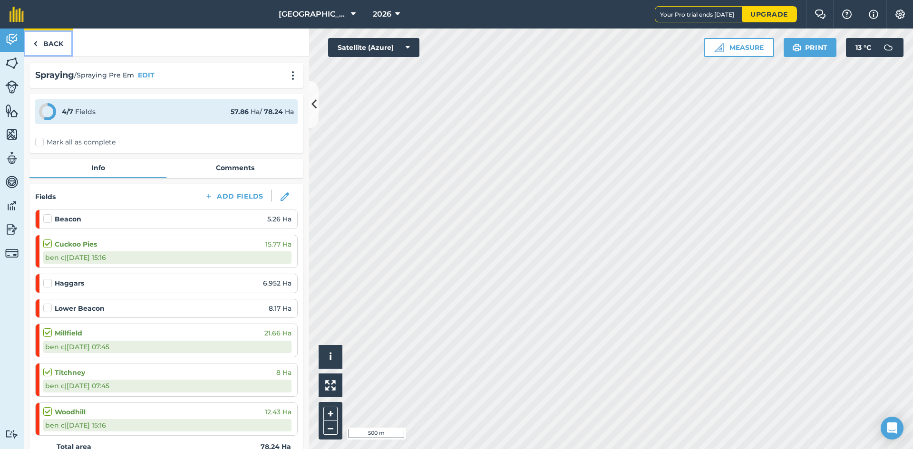
click at [54, 39] on link "Back" at bounding box center [48, 43] width 49 height 28
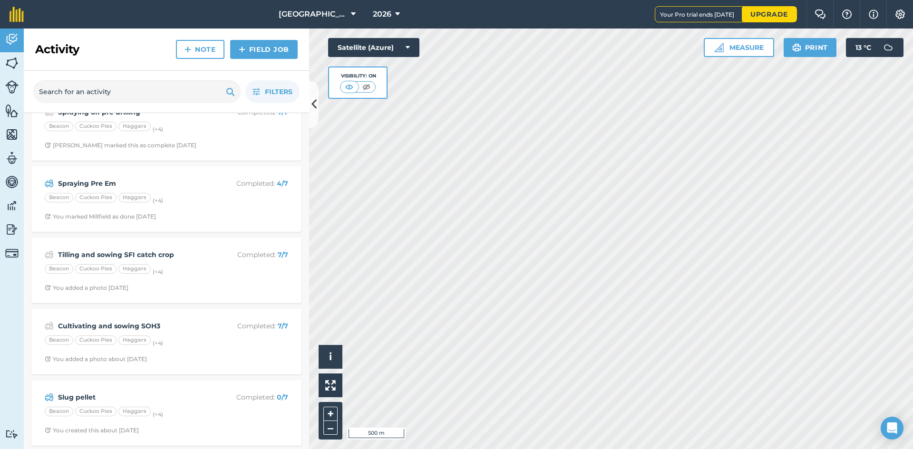
scroll to position [97, 0]
click at [163, 383] on div "DRILLING 1WW Completed : 7 / 7 Beacon Cuckoo Pies Haggars (+ 4 ) You marked thi…" at bounding box center [166, 233] width 285 height 434
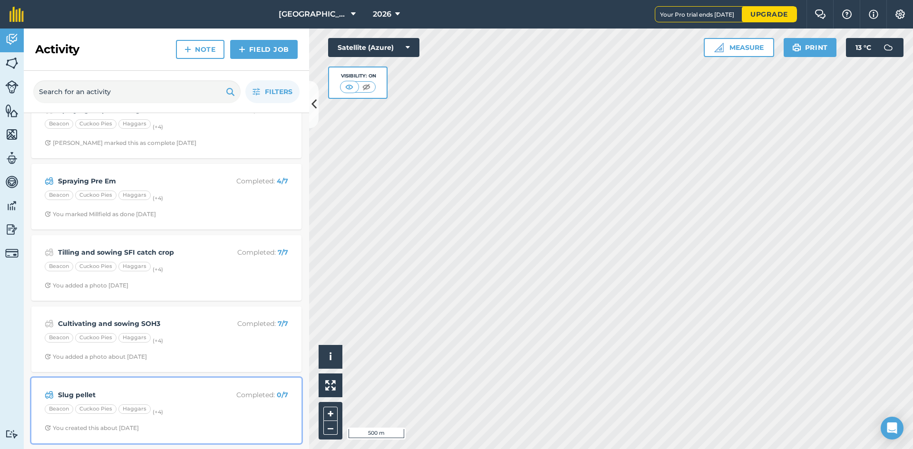
click at [164, 392] on strong "Slug pellet" at bounding box center [133, 395] width 151 height 10
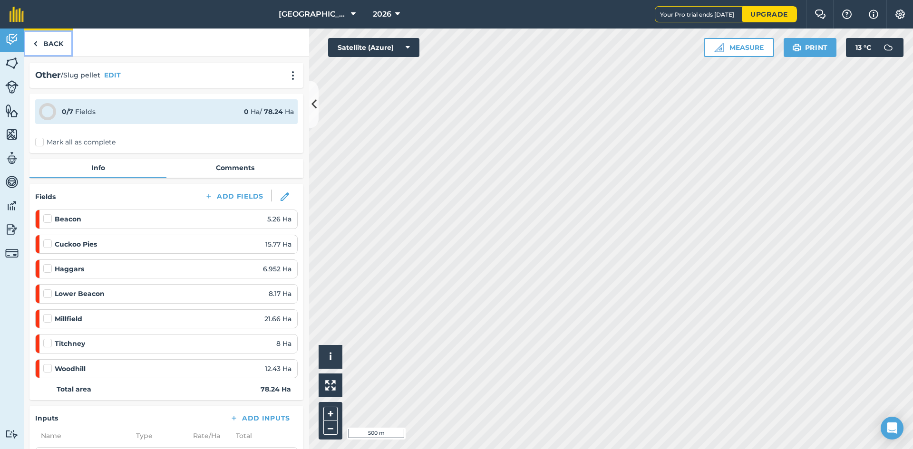
click at [57, 47] on link "Back" at bounding box center [48, 43] width 49 height 28
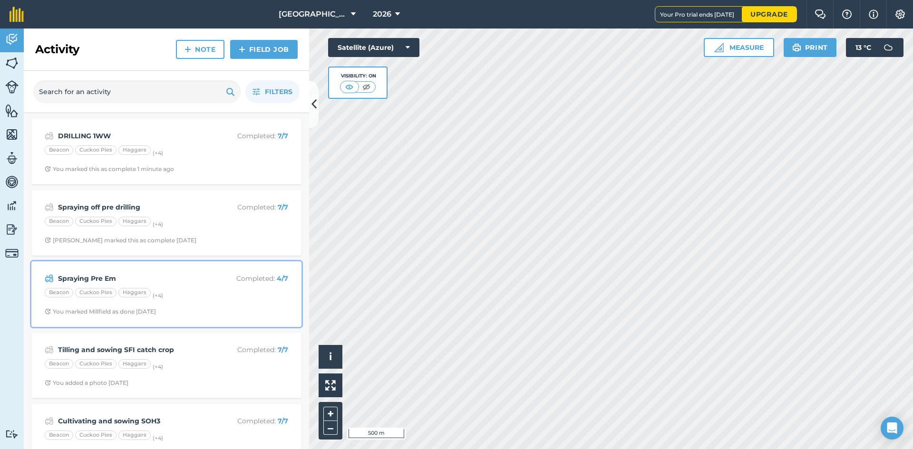
click at [93, 270] on div "Spraying Pre Em Completed : 4 / 7 Beacon Cuckoo Pies Haggars (+ 4 ) You marked …" at bounding box center [166, 294] width 259 height 54
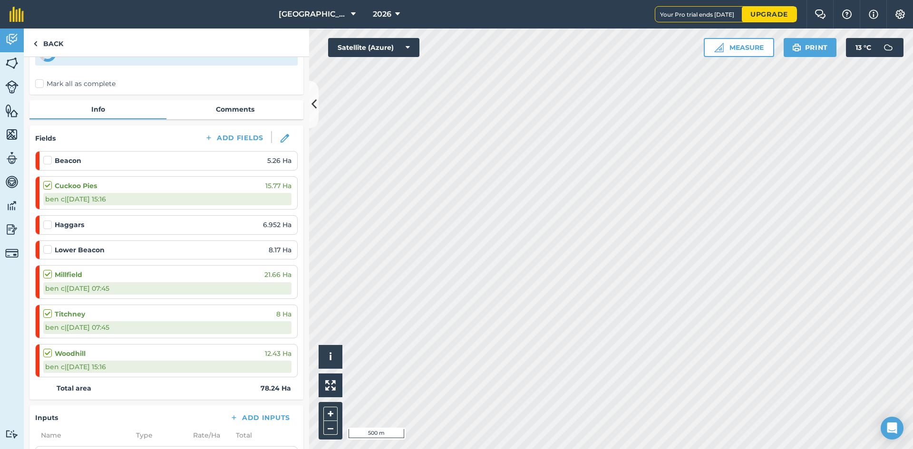
scroll to position [48, 0]
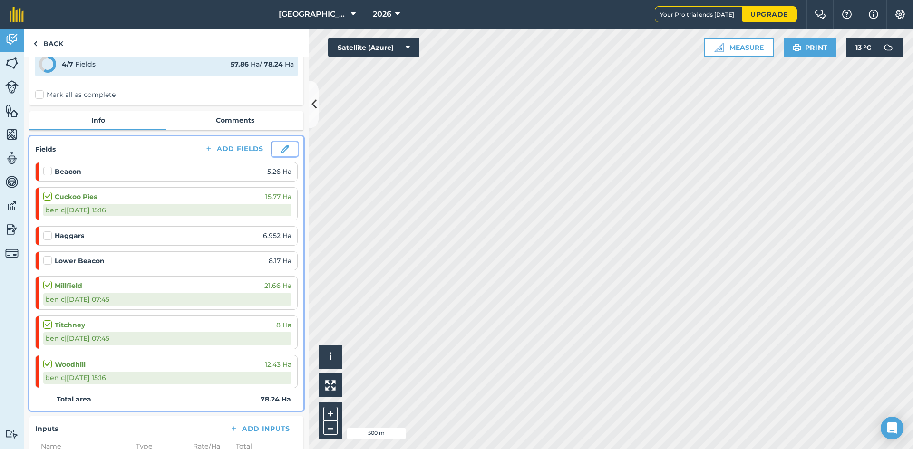
click at [280, 149] on img at bounding box center [284, 149] width 9 height 9
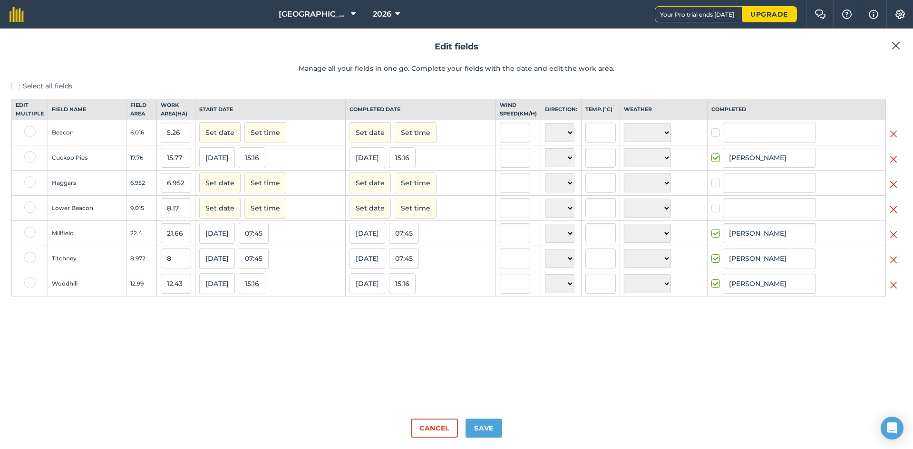
click at [27, 137] on label at bounding box center [29, 131] width 11 height 11
click at [27, 132] on input "checkbox" at bounding box center [27, 129] width 6 height 6
checkbox input "true"
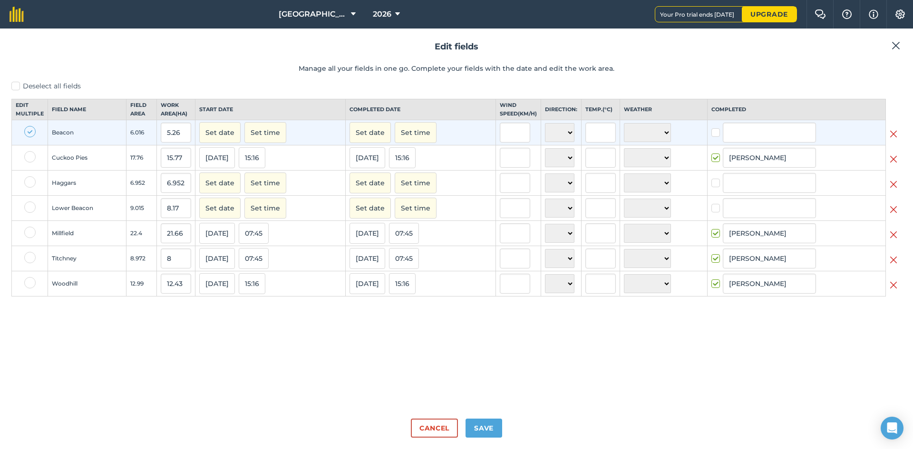
click at [24, 188] on label at bounding box center [29, 181] width 11 height 11
click at [24, 183] on input "checkbox" at bounding box center [27, 179] width 6 height 6
checkbox input "true"
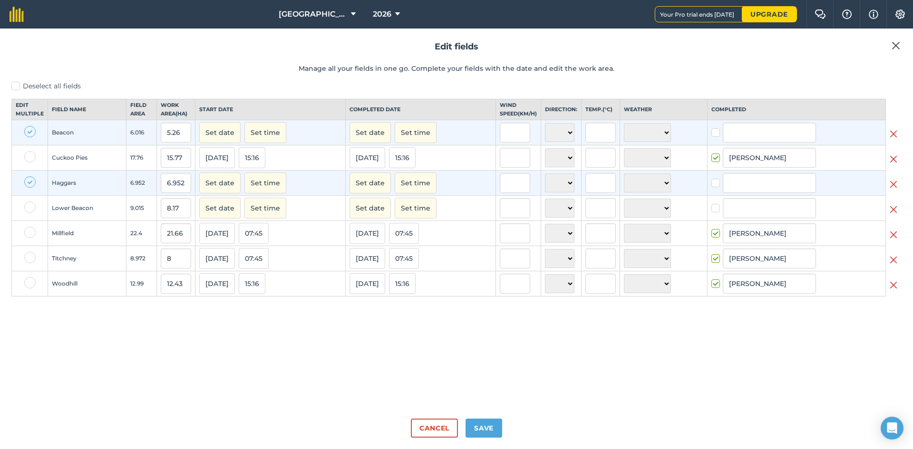
click at [27, 213] on label at bounding box center [29, 207] width 11 height 11
click at [27, 208] on input "checkbox" at bounding box center [27, 205] width 6 height 6
checkbox input "true"
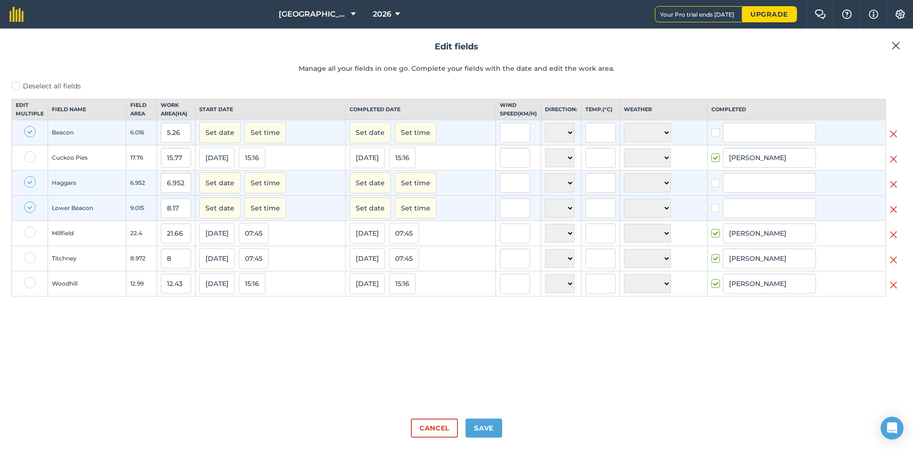
click at [895, 137] on img at bounding box center [893, 133] width 8 height 11
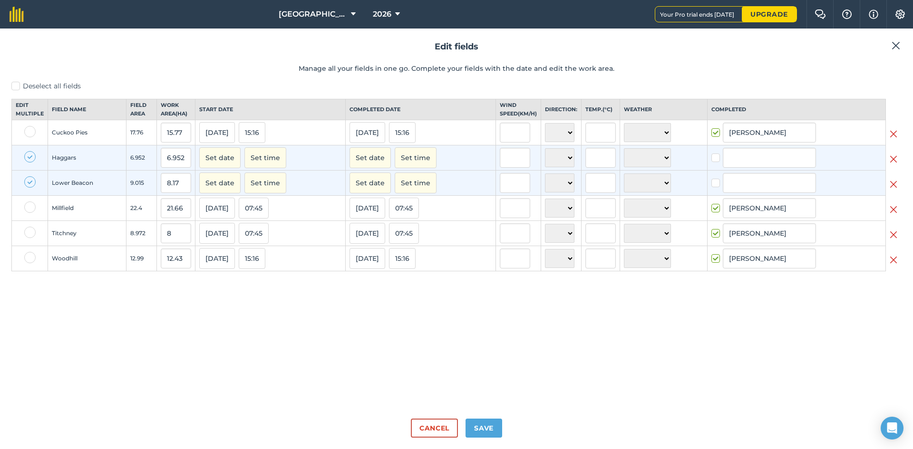
click at [894, 165] on img at bounding box center [893, 159] width 8 height 11
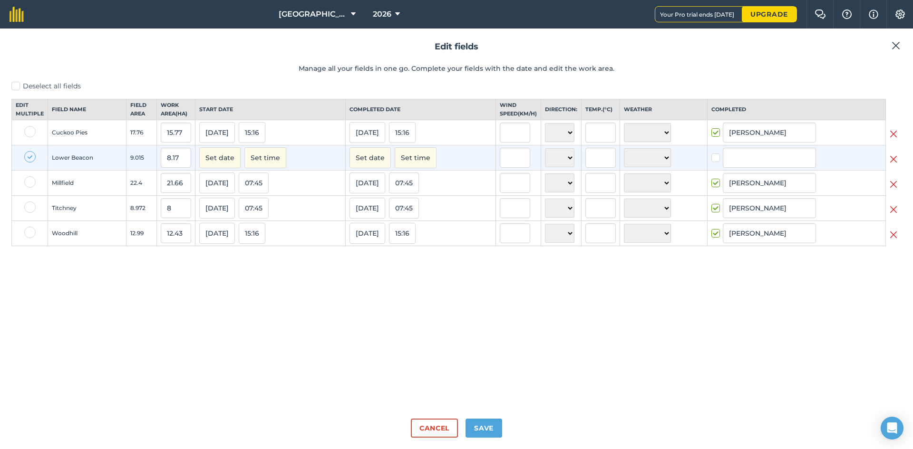
click at [894, 165] on img at bounding box center [893, 159] width 8 height 11
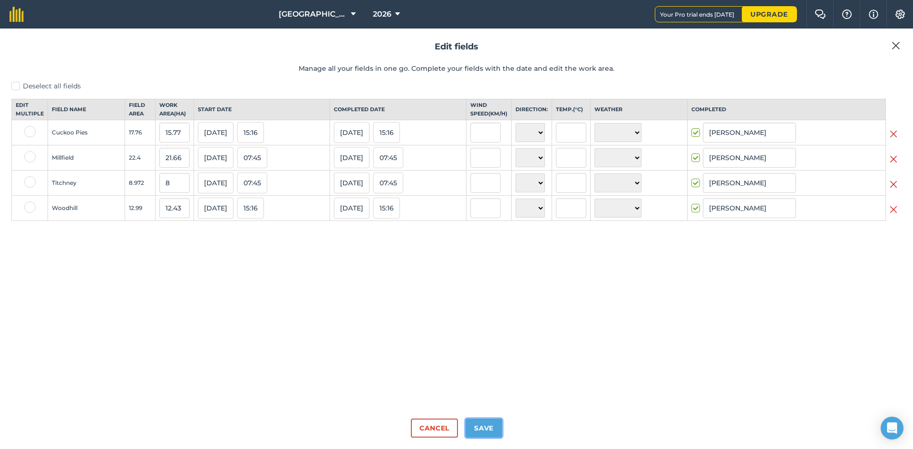
click at [488, 424] on button "Save" at bounding box center [483, 428] width 37 height 19
checkbox input "true"
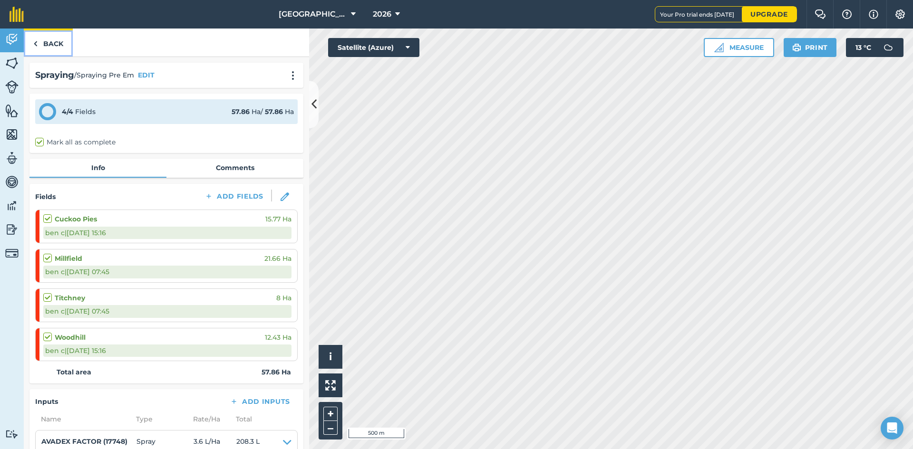
click at [51, 44] on link "Back" at bounding box center [48, 43] width 49 height 28
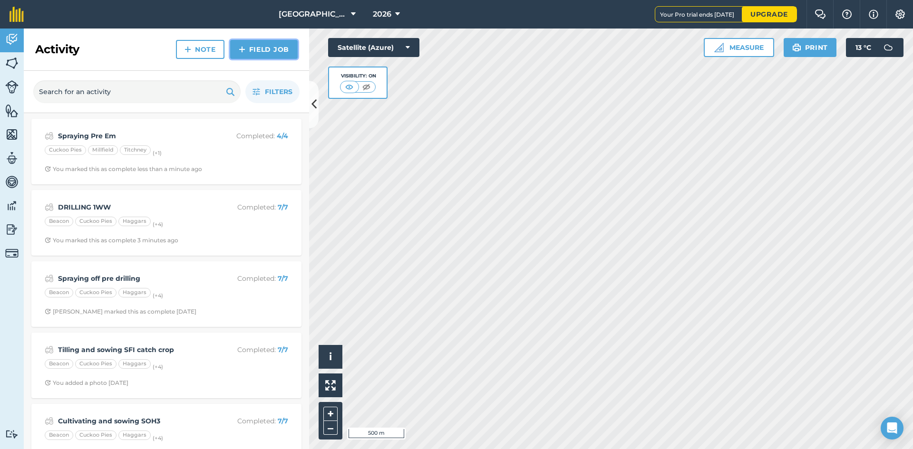
click at [269, 52] on link "Field Job" at bounding box center [264, 49] width 68 height 19
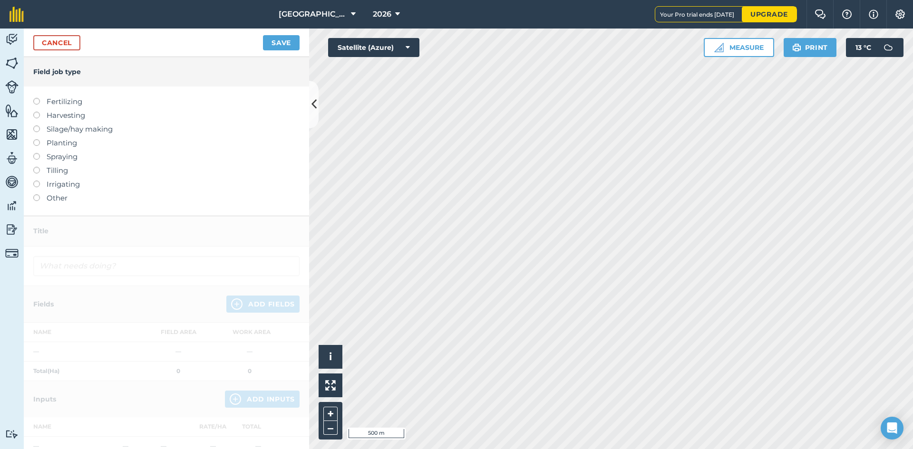
click at [61, 157] on label "Spraying" at bounding box center [166, 156] width 266 height 11
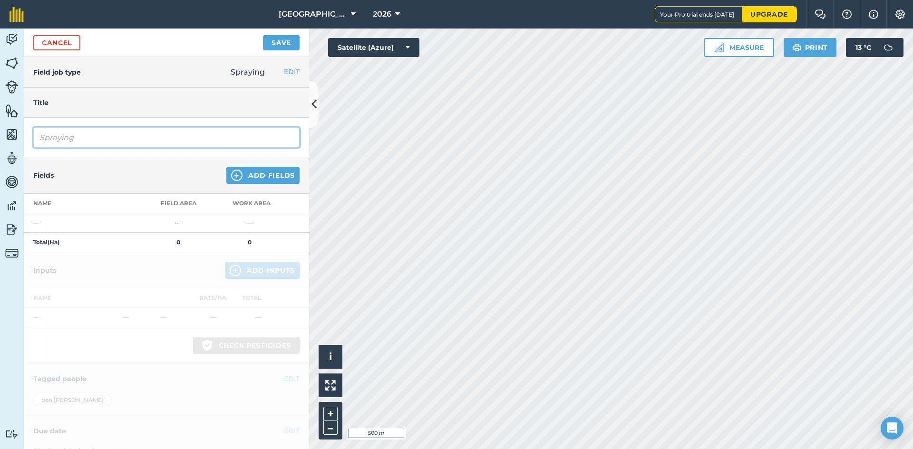
click at [106, 139] on input "Spraying" at bounding box center [166, 137] width 266 height 20
type input "Spraying kELSHALL block"
click at [249, 180] on button "Add Fields" at bounding box center [262, 175] width 73 height 17
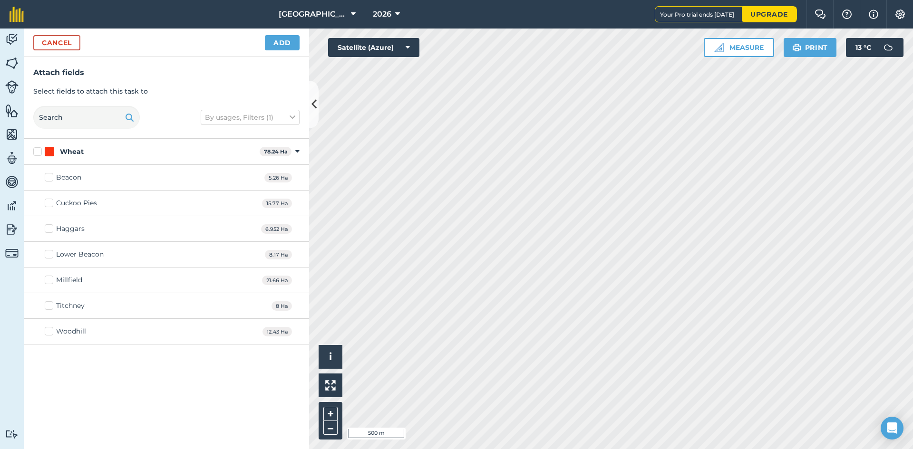
click at [48, 178] on label "Beacon" at bounding box center [63, 178] width 37 height 10
click at [48, 178] on input "Beacon" at bounding box center [48, 176] width 6 height 6
checkbox input "true"
click at [51, 227] on label "Haggars" at bounding box center [65, 229] width 40 height 10
click at [51, 227] on input "Haggars" at bounding box center [48, 227] width 6 height 6
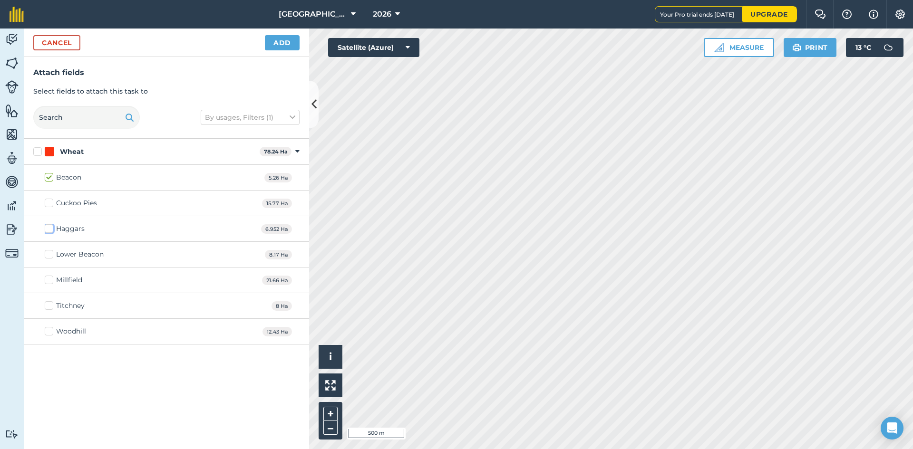
checkbox input "true"
click at [49, 256] on label "Lower Beacon" at bounding box center [74, 255] width 59 height 10
click at [49, 256] on input "Lower Beacon" at bounding box center [48, 253] width 6 height 6
checkbox input "true"
click at [281, 47] on button "Add" at bounding box center [282, 42] width 35 height 15
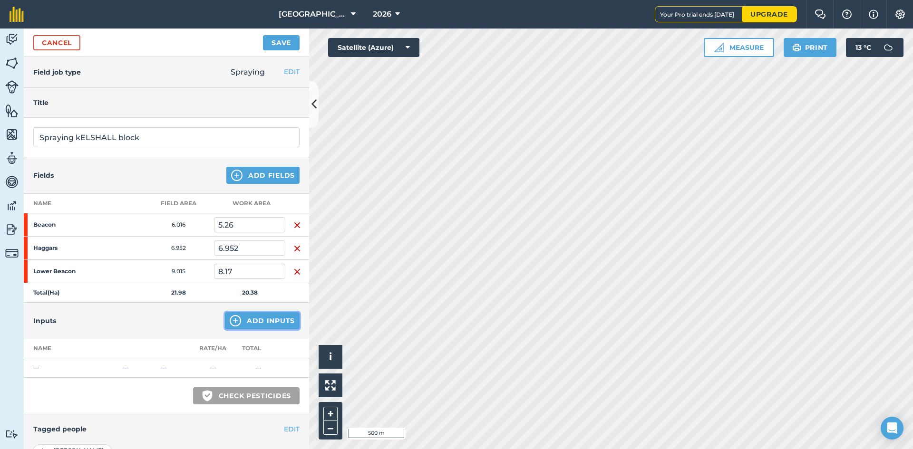
click at [240, 316] on button "Add Inputs" at bounding box center [262, 320] width 75 height 17
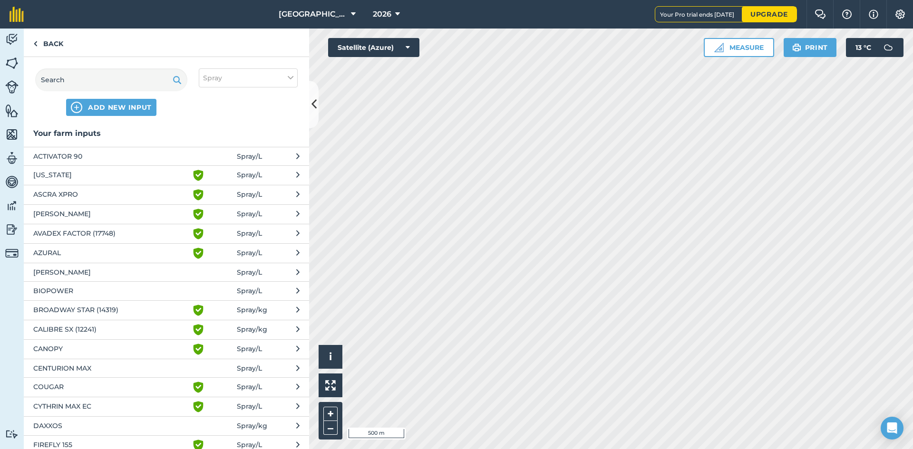
click at [78, 383] on span "COUGAR" at bounding box center [110, 387] width 155 height 11
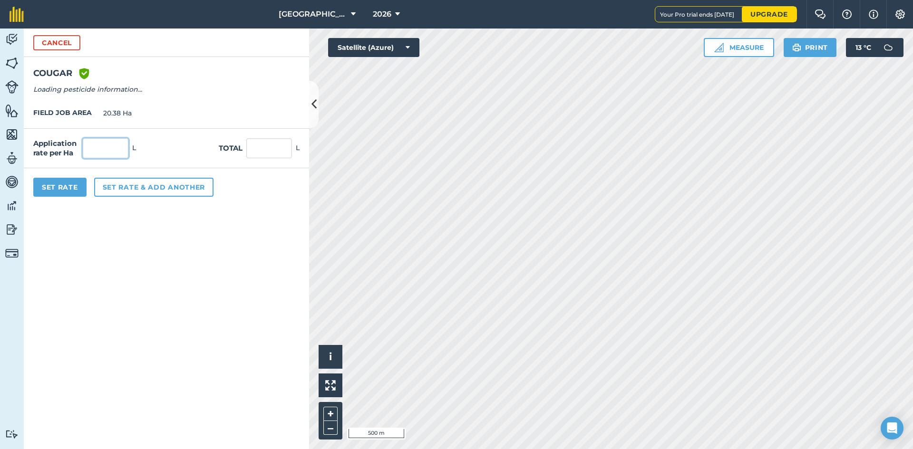
click at [115, 151] on input "text" at bounding box center [106, 148] width 46 height 20
type input "0.6"
type input "12.228"
click at [120, 262] on form "Cancel COUGAR Green shield with white tick Reg Number 19719 Type HERBICIDE Unit…" at bounding box center [166, 239] width 285 height 421
click at [115, 154] on input "0.6" at bounding box center [106, 148] width 46 height 20
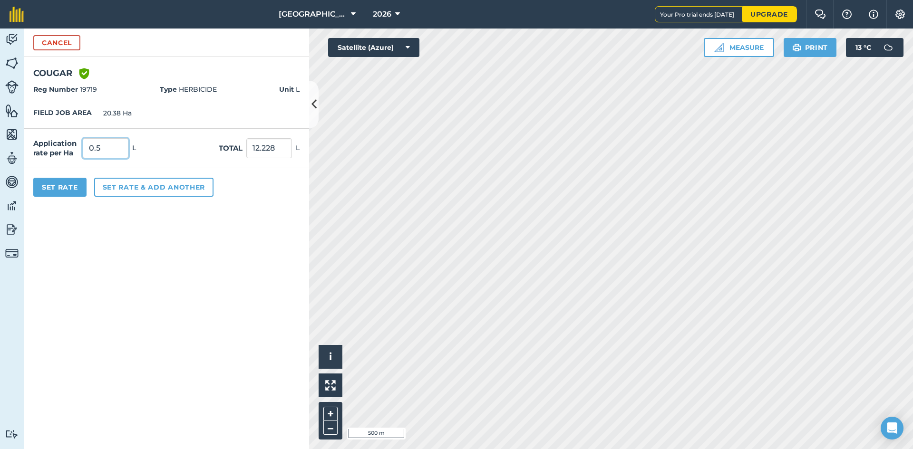
type input "0.5"
type input "10.19"
click at [118, 260] on form "Cancel COUGAR Green shield with white tick Reg Number 19719 Type HERBICIDE Unit…" at bounding box center [166, 239] width 285 height 421
click at [132, 188] on button "Set rate & add another" at bounding box center [153, 187] width 119 height 19
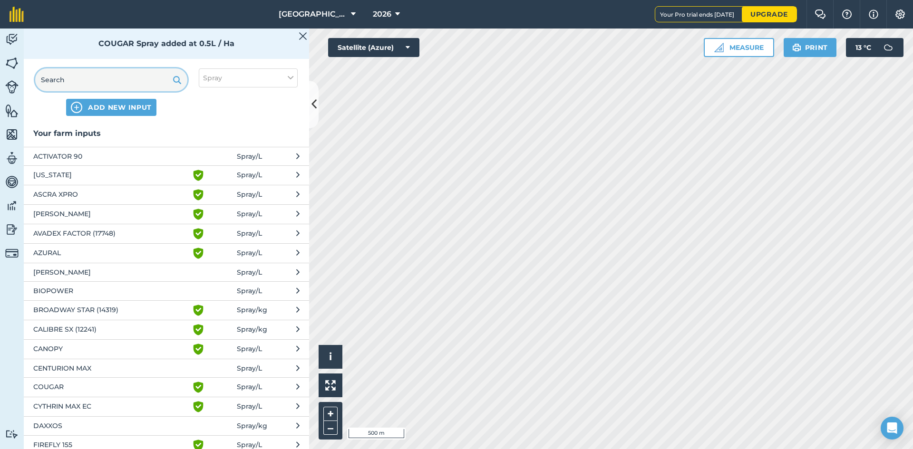
click at [71, 83] on input "text" at bounding box center [111, 79] width 152 height 23
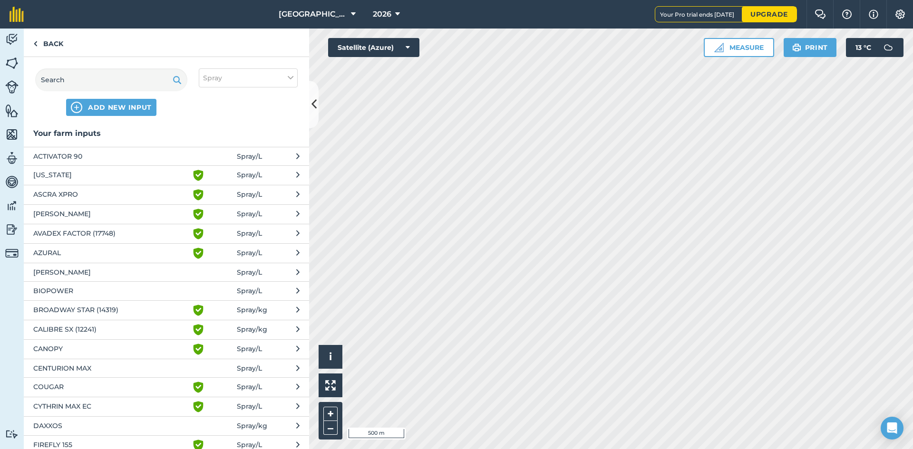
click at [80, 234] on span "AVADEX FACTOR (17748)" at bounding box center [110, 233] width 155 height 11
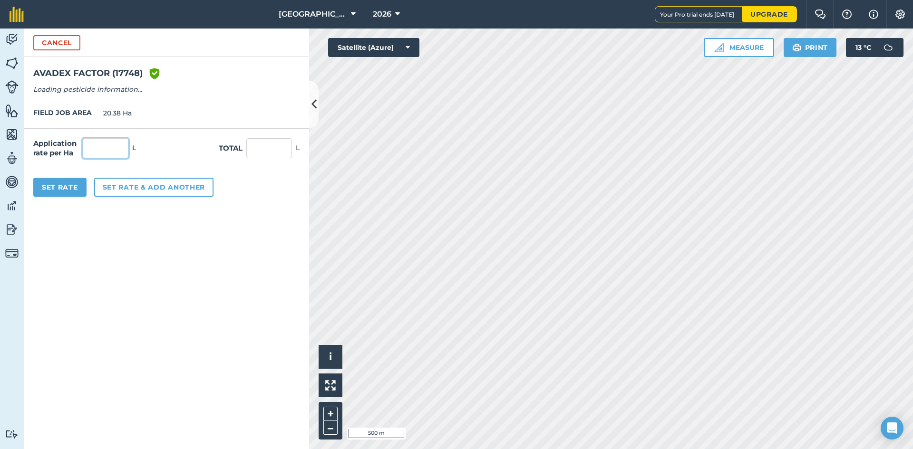
click at [114, 149] on input "text" at bounding box center [106, 148] width 46 height 20
type input "3"
type input "61.14"
click at [255, 383] on form "Cancel AVADEX FACTOR (17748) Green shield with white tick Reg Number 17748 Type…" at bounding box center [166, 239] width 285 height 421
click at [141, 187] on button "Set rate & add another" at bounding box center [153, 187] width 119 height 19
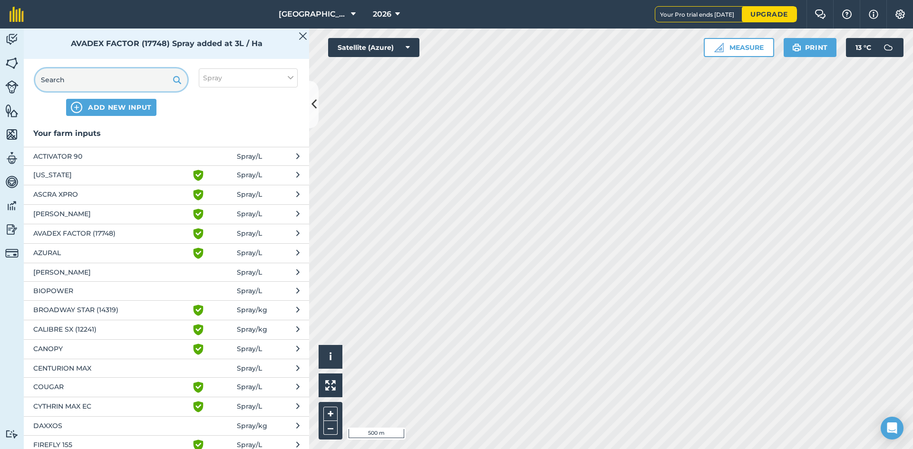
click at [105, 80] on input "text" at bounding box center [111, 79] width 152 height 23
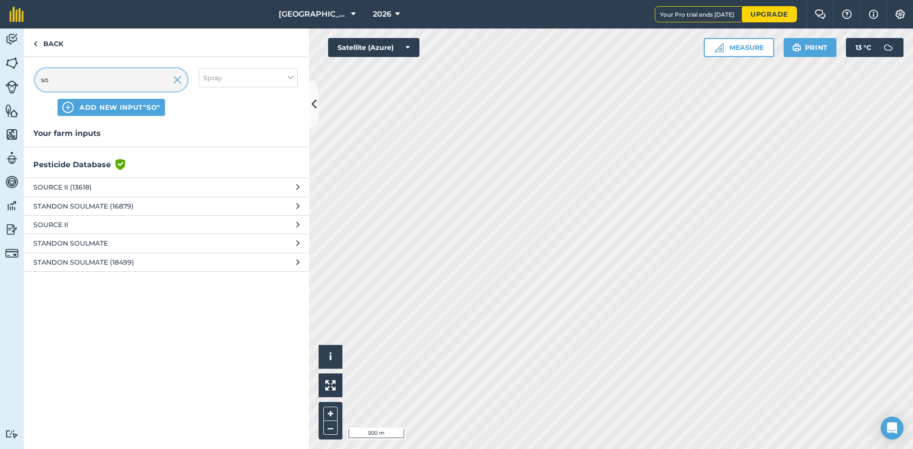
type input "s"
type input "SOVORNA"
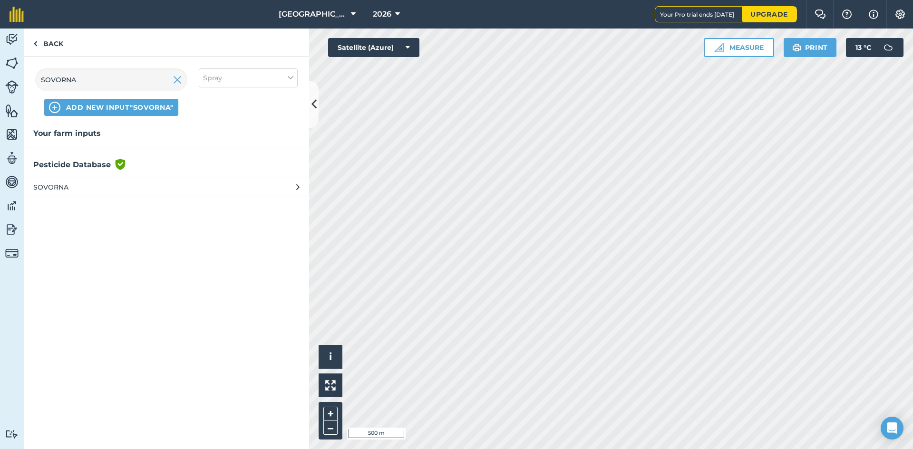
click at [63, 194] on button "SOVORNA" at bounding box center [166, 187] width 285 height 19
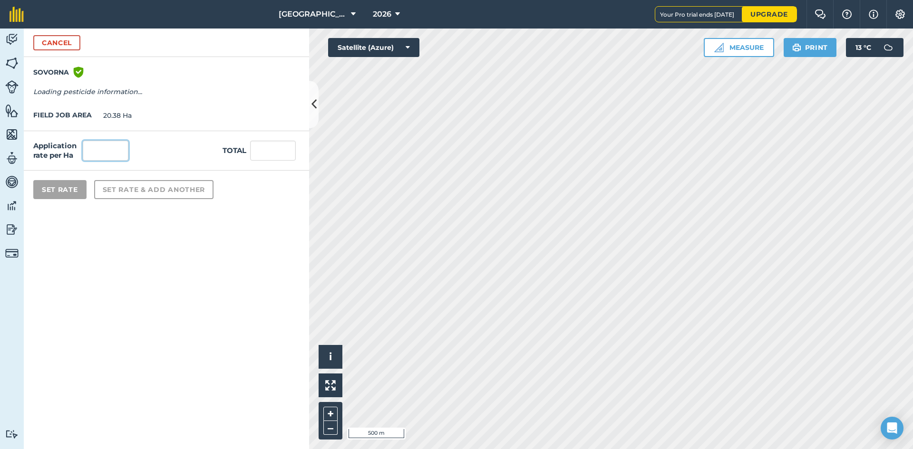
click at [100, 156] on input "text" at bounding box center [106, 151] width 46 height 20
type input "1"
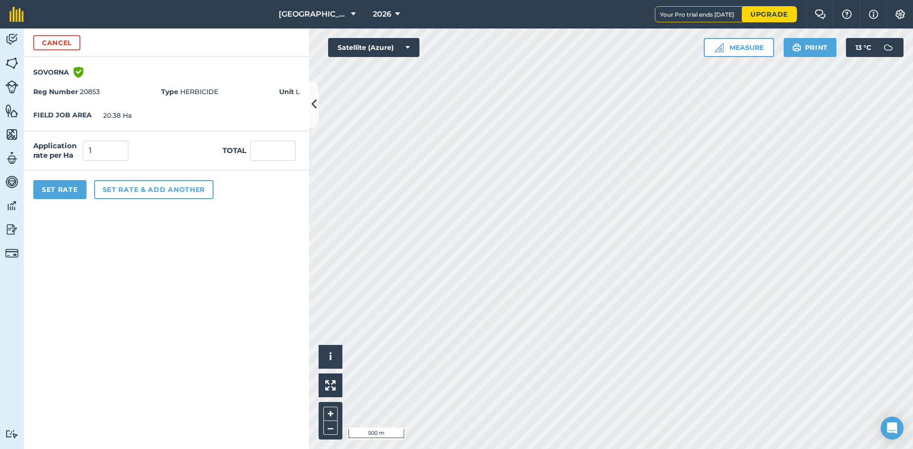
type input "20.38"
click at [138, 229] on form "Cancel SOVORNA Green shield with white tick Reg Number 20853 Type HERBICIDE Uni…" at bounding box center [166, 239] width 285 height 421
click at [108, 146] on input "1" at bounding box center [106, 151] width 46 height 20
type input "1.2"
type input "24.456"
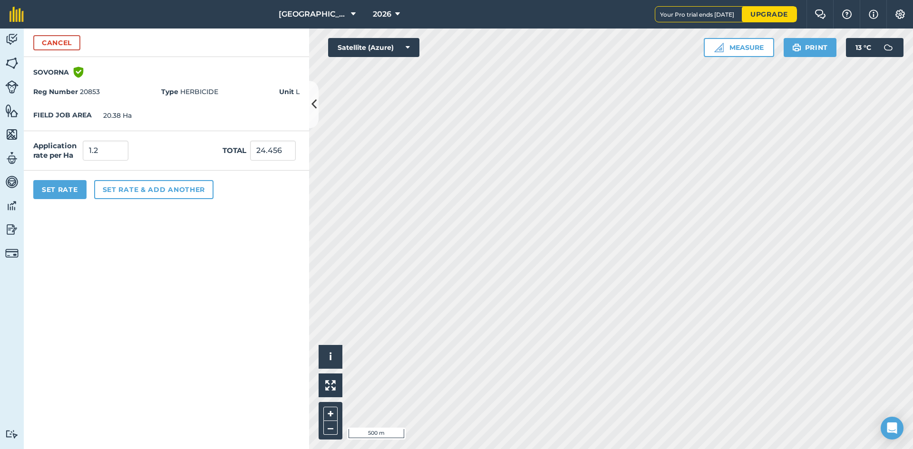
click at [97, 341] on form "Cancel SOVORNA Green shield with white tick Reg Number 20853 Type HERBICIDE Uni…" at bounding box center [166, 239] width 285 height 421
click at [73, 191] on button "Set Rate" at bounding box center [59, 189] width 53 height 19
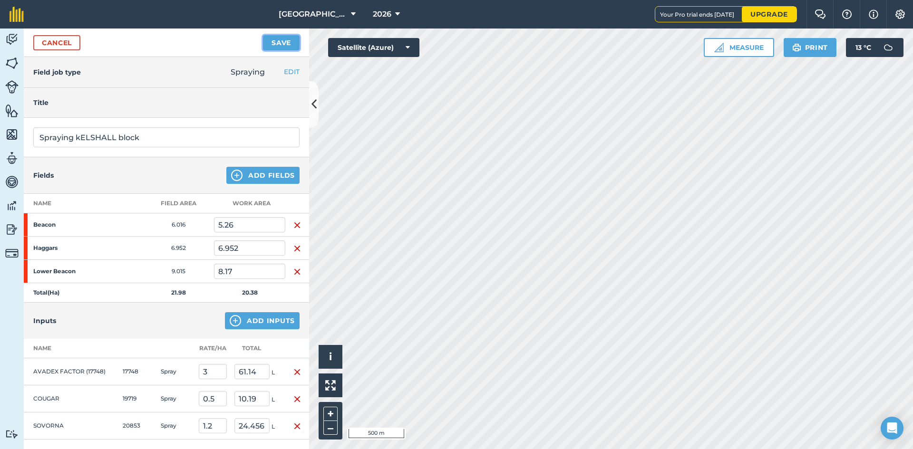
click at [281, 40] on button "Save" at bounding box center [281, 42] width 37 height 15
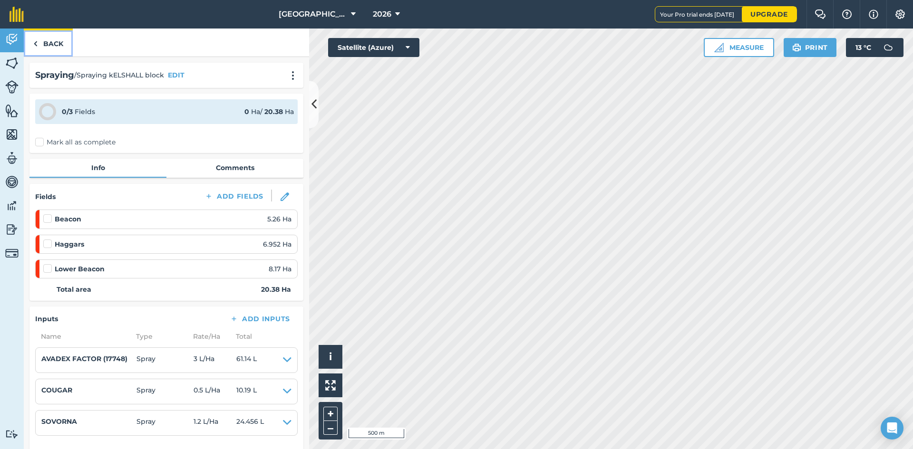
click at [54, 43] on link "Back" at bounding box center [48, 43] width 49 height 28
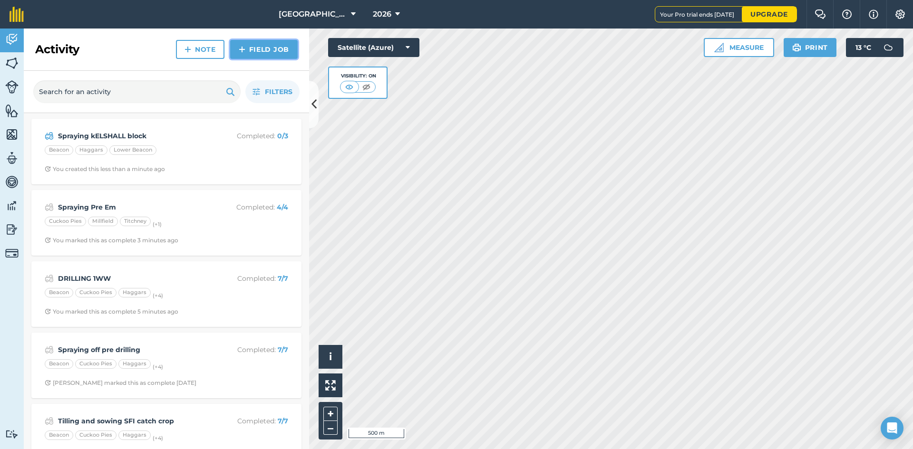
click at [270, 48] on link "Field Job" at bounding box center [264, 49] width 68 height 19
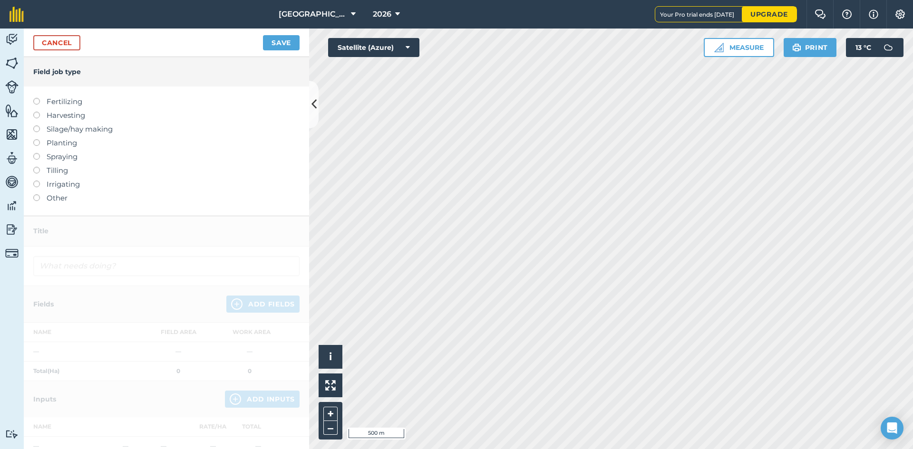
click at [65, 154] on label "Spraying" at bounding box center [166, 156] width 266 height 11
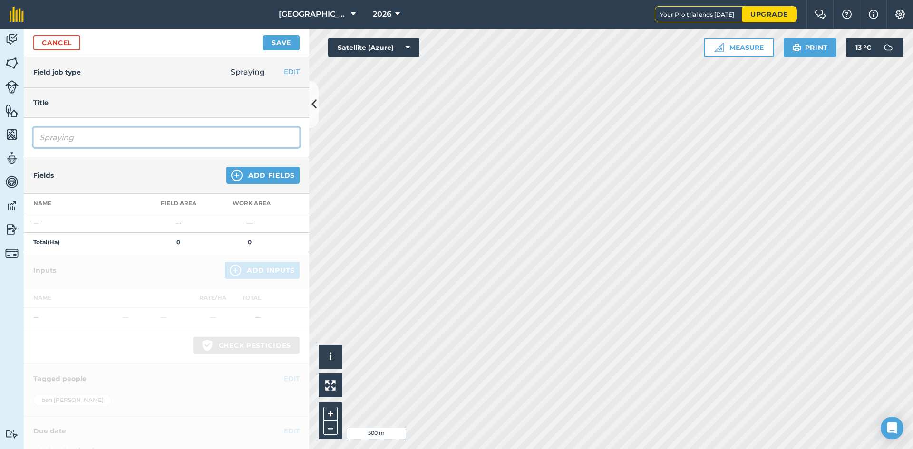
click at [112, 137] on input "Spraying" at bounding box center [166, 137] width 266 height 20
type input "Spraying Peri emergence"
click at [237, 178] on button "Add Fields" at bounding box center [262, 175] width 73 height 17
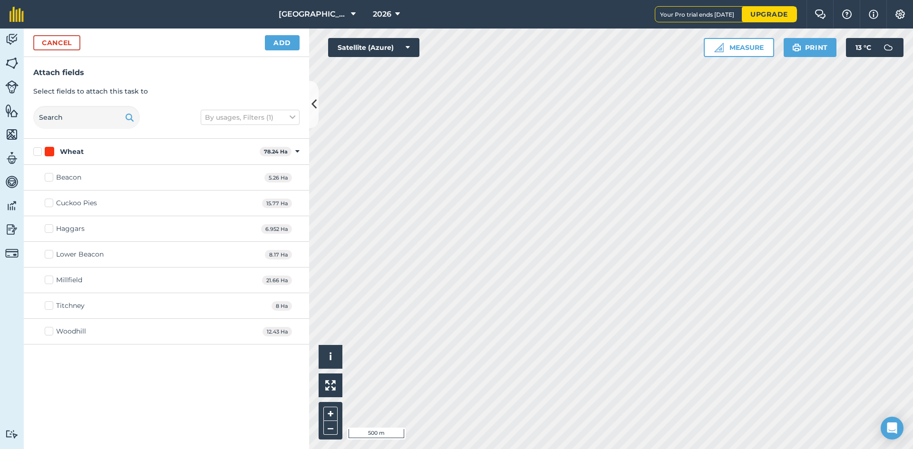
click at [54, 203] on label "Cuckoo Pies" at bounding box center [71, 203] width 52 height 10
click at [51, 203] on input "Cuckoo Pies" at bounding box center [48, 201] width 6 height 6
checkbox input "true"
click at [51, 277] on label "Millfield" at bounding box center [64, 280] width 38 height 10
click at [51, 277] on input "Millfield" at bounding box center [48, 278] width 6 height 6
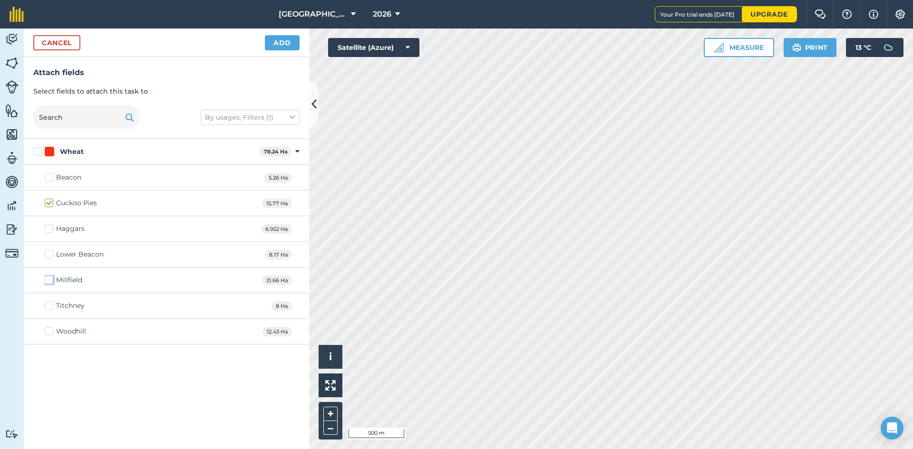
checkbox input "true"
click at [48, 308] on label "Titchney" at bounding box center [65, 306] width 40 height 10
click at [48, 307] on input "Titchney" at bounding box center [48, 304] width 6 height 6
checkbox input "true"
click at [47, 338] on div "Woodhill 12.43 Ha" at bounding box center [166, 332] width 285 height 26
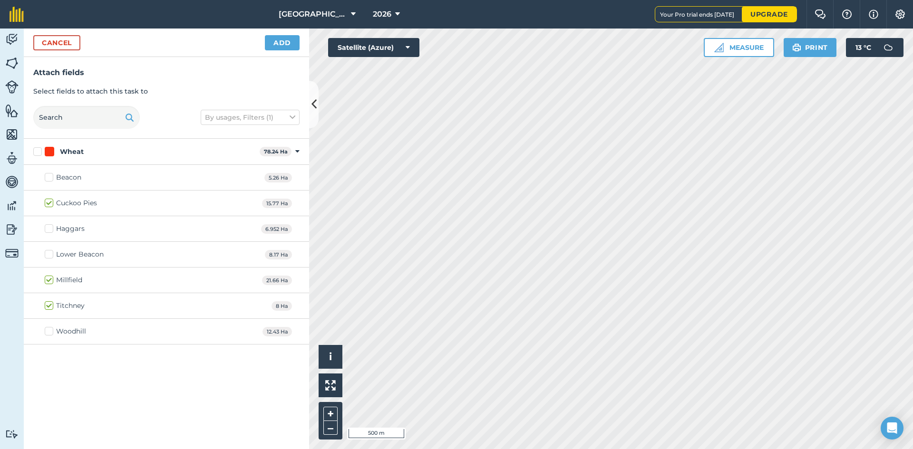
click at [48, 330] on label "Woodhill" at bounding box center [65, 332] width 41 height 10
click at [48, 330] on input "Woodhill" at bounding box center [48, 330] width 6 height 6
checkbox input "true"
click at [291, 37] on button "Add" at bounding box center [282, 42] width 35 height 15
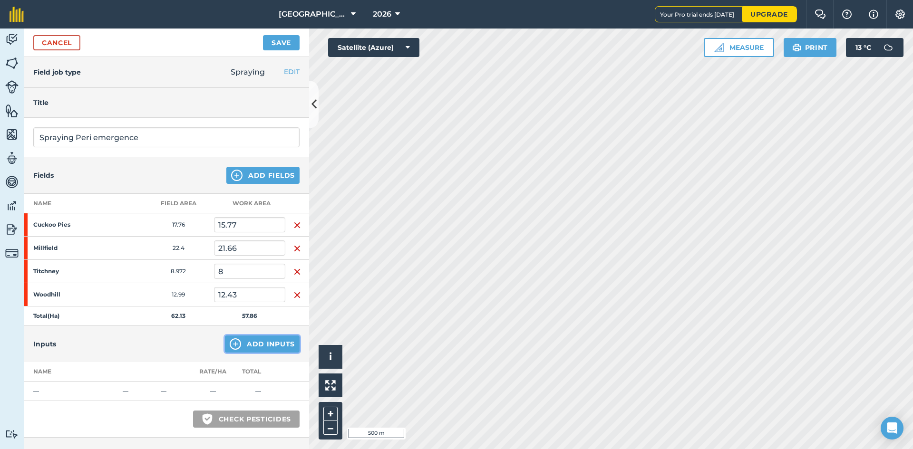
click at [245, 339] on button "Add Inputs" at bounding box center [262, 344] width 75 height 17
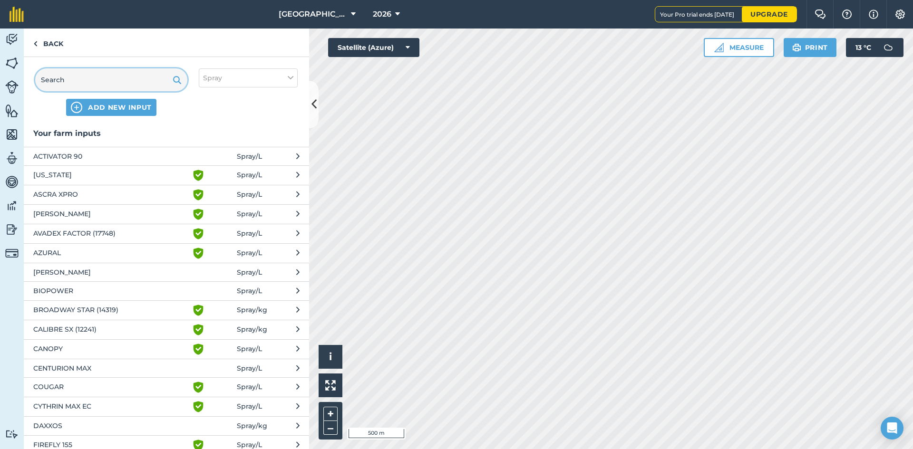
click at [97, 79] on input "text" at bounding box center [111, 79] width 152 height 23
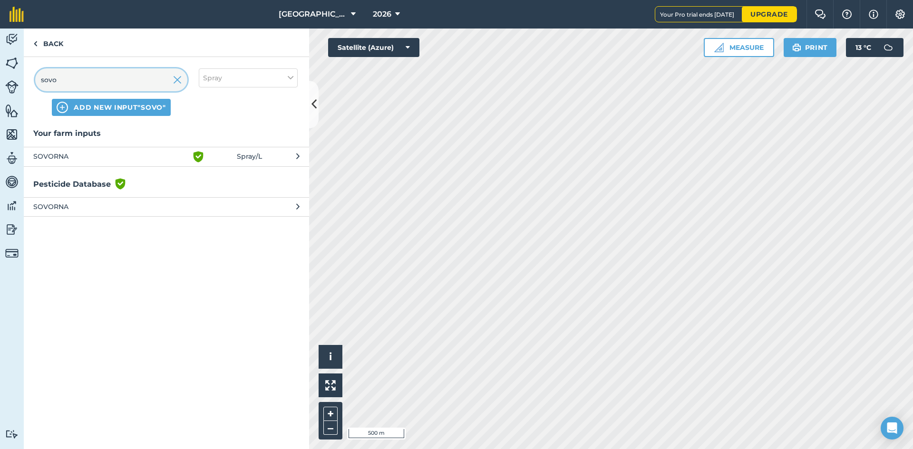
type input "sovo"
click at [50, 210] on span "SOVORNA" at bounding box center [110, 207] width 155 height 10
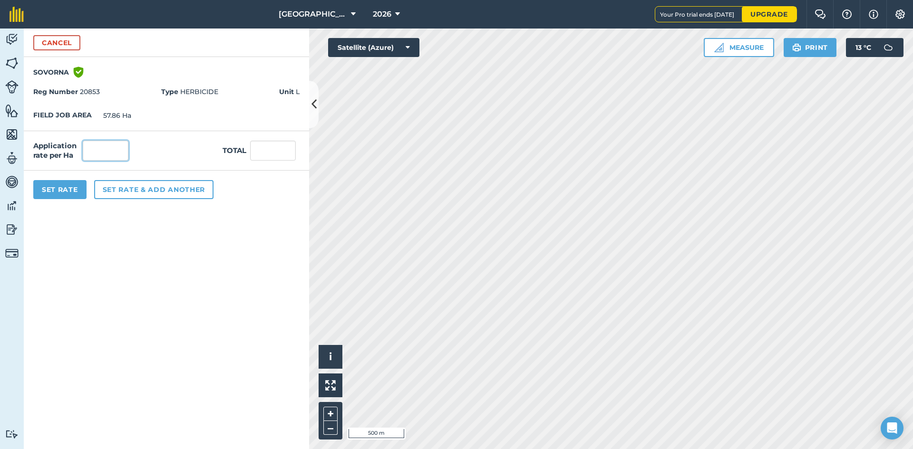
click at [111, 149] on input "text" at bounding box center [106, 151] width 46 height 20
type input "1.25"
type input "72.325"
click at [142, 289] on form "Cancel SOVORNA Green shield with white tick Reg Number 20853 Type HERBICIDE Uni…" at bounding box center [166, 239] width 285 height 421
click at [137, 193] on button "Set rate & add another" at bounding box center [153, 189] width 119 height 19
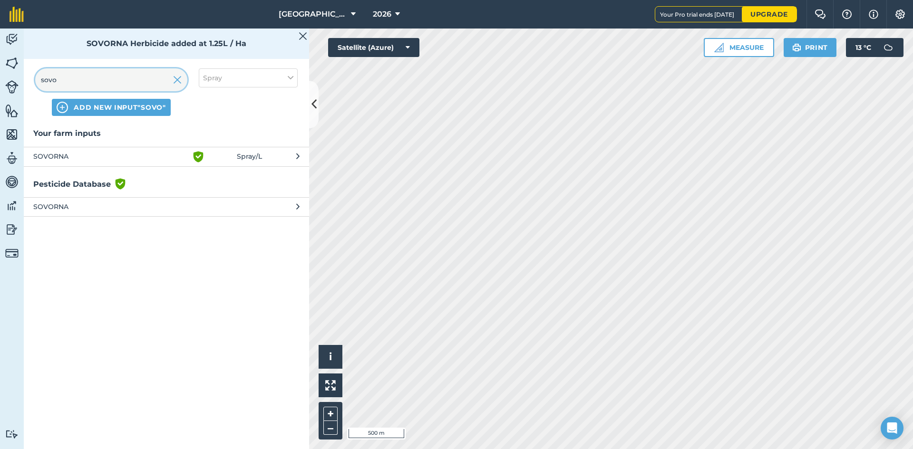
click at [117, 82] on input "sovo" at bounding box center [111, 79] width 152 height 23
type input "s"
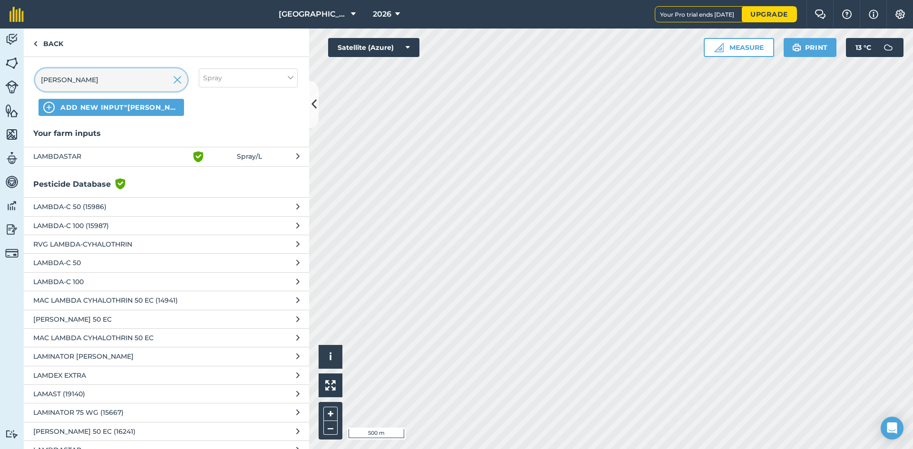
type input "[PERSON_NAME]"
click at [75, 156] on span "LAMBDASTAR" at bounding box center [110, 156] width 155 height 11
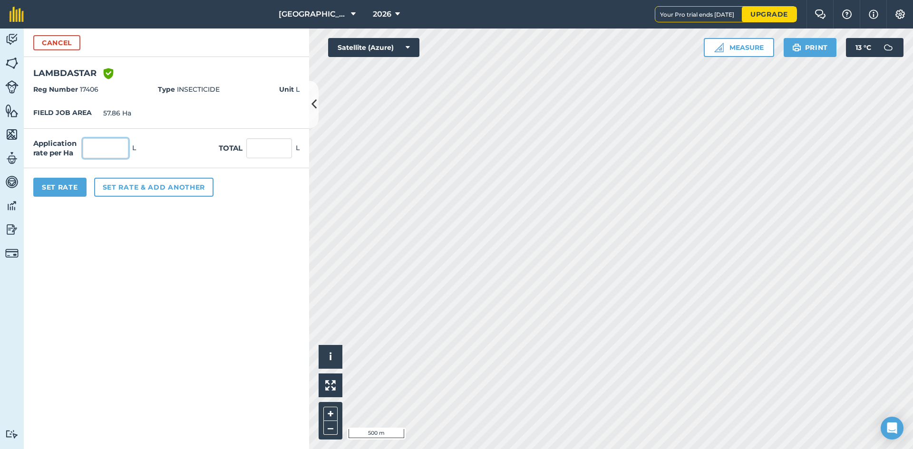
click at [118, 146] on input "text" at bounding box center [106, 148] width 46 height 20
type input "0.05"
type input "2.893"
click at [159, 281] on form "Cancel LAMBDASTAR Green shield with white tick Reg Number 17406 Type INSECTICID…" at bounding box center [166, 239] width 285 height 421
click at [63, 191] on button "Set Rate" at bounding box center [59, 187] width 53 height 19
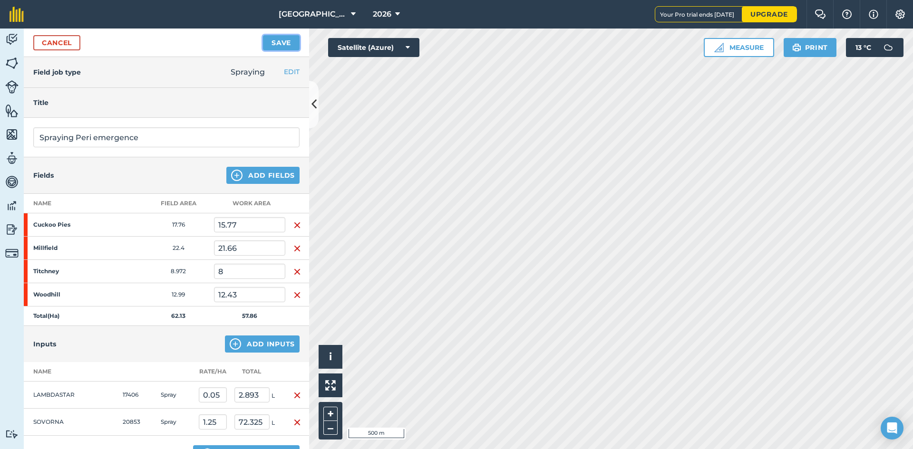
click at [280, 46] on button "Save" at bounding box center [281, 42] width 37 height 15
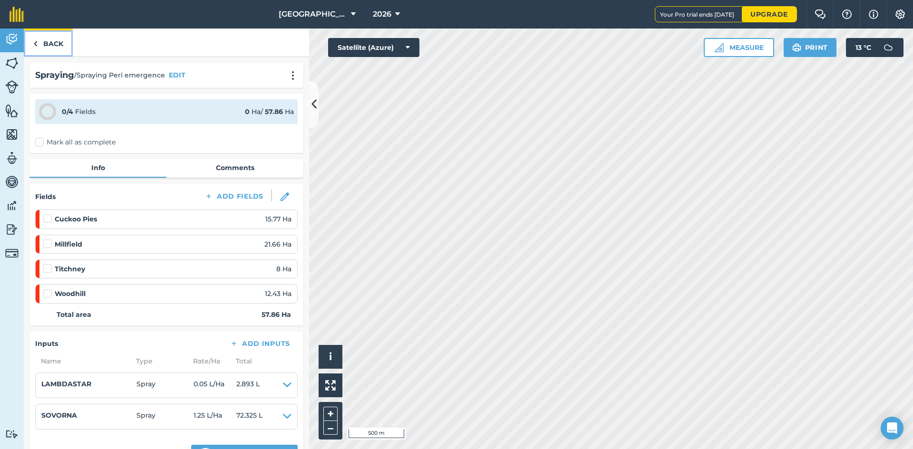
click at [55, 38] on link "Back" at bounding box center [48, 43] width 49 height 28
